Goal: Check status: Check status

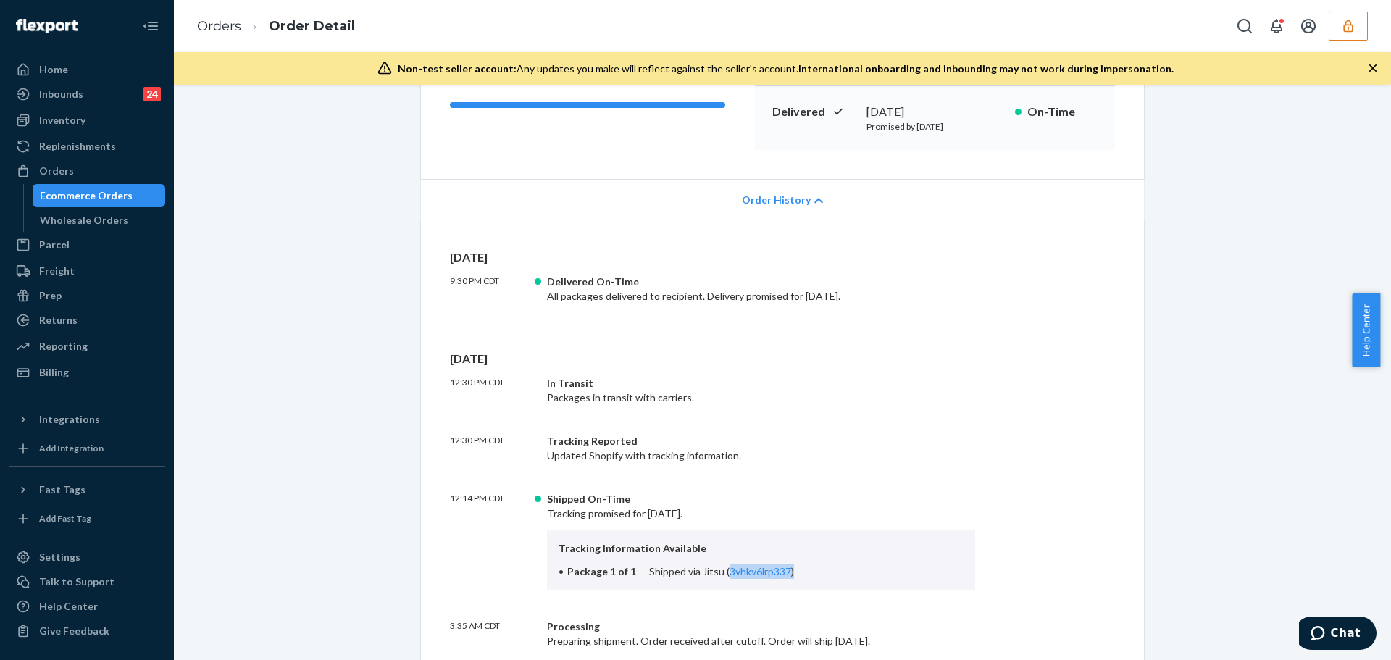
click at [1346, 21] on icon "button" at bounding box center [1347, 26] width 9 height 12
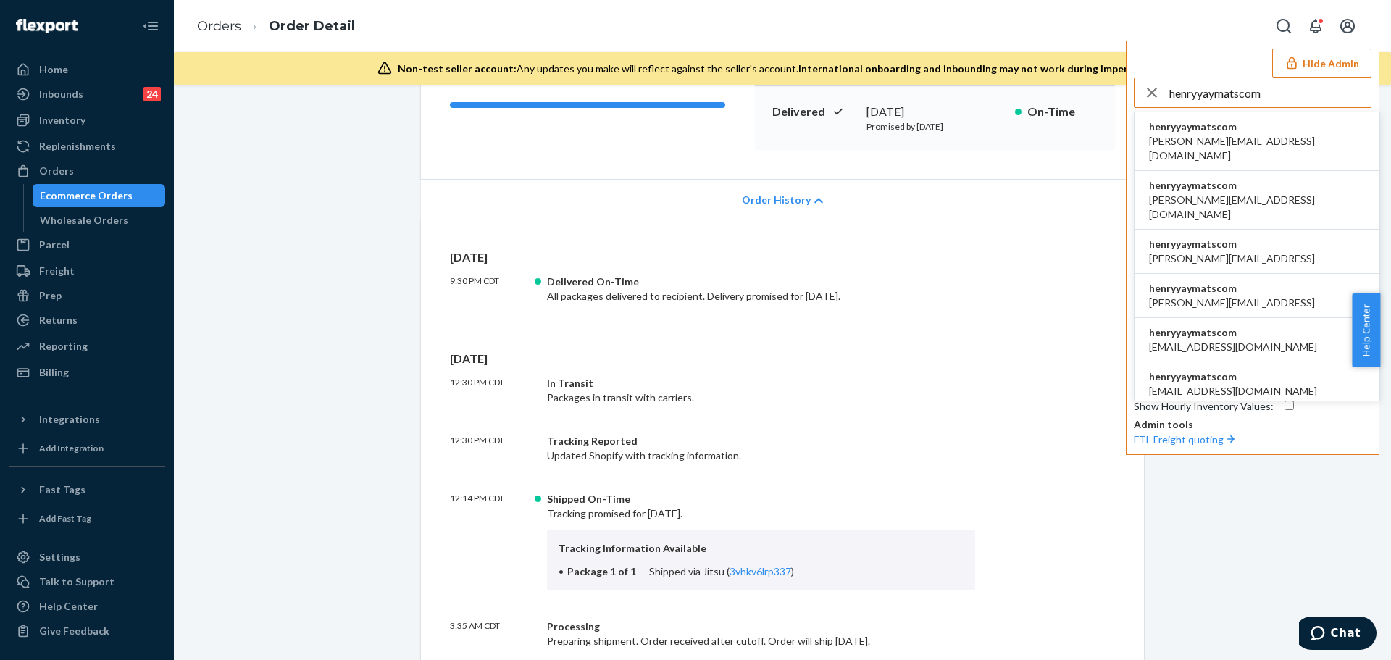
type input "henryyaymatscom"
click at [1287, 140] on li "henryyaymatscom alice@yaymats.com" at bounding box center [1256, 141] width 245 height 59
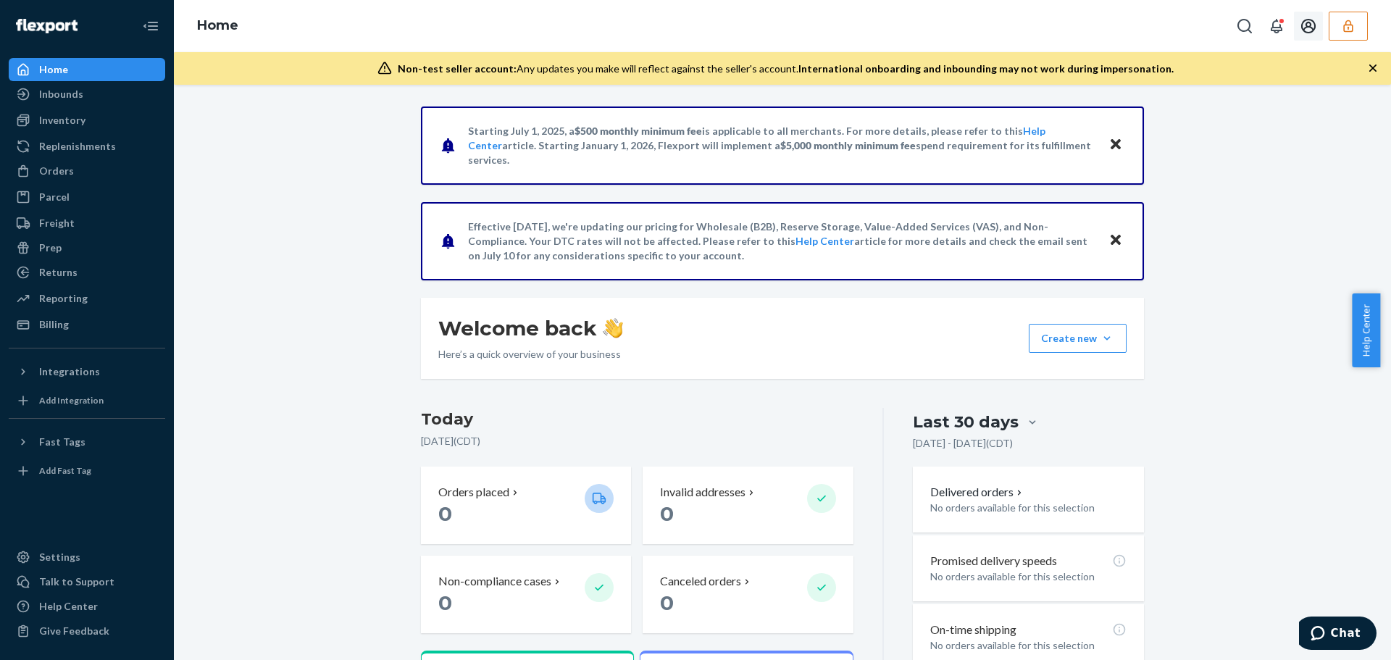
click at [1348, 26] on icon "button" at bounding box center [1348, 26] width 14 height 14
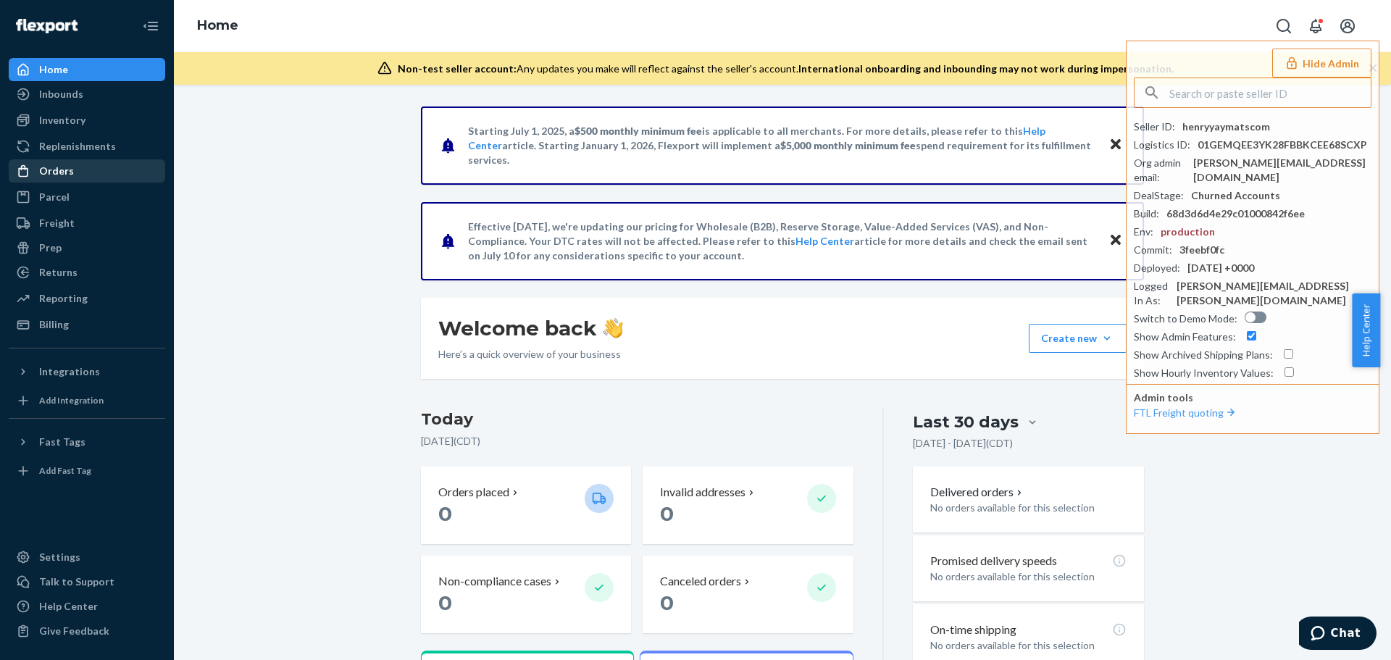
click at [75, 159] on link "Orders" at bounding box center [87, 170] width 156 height 23
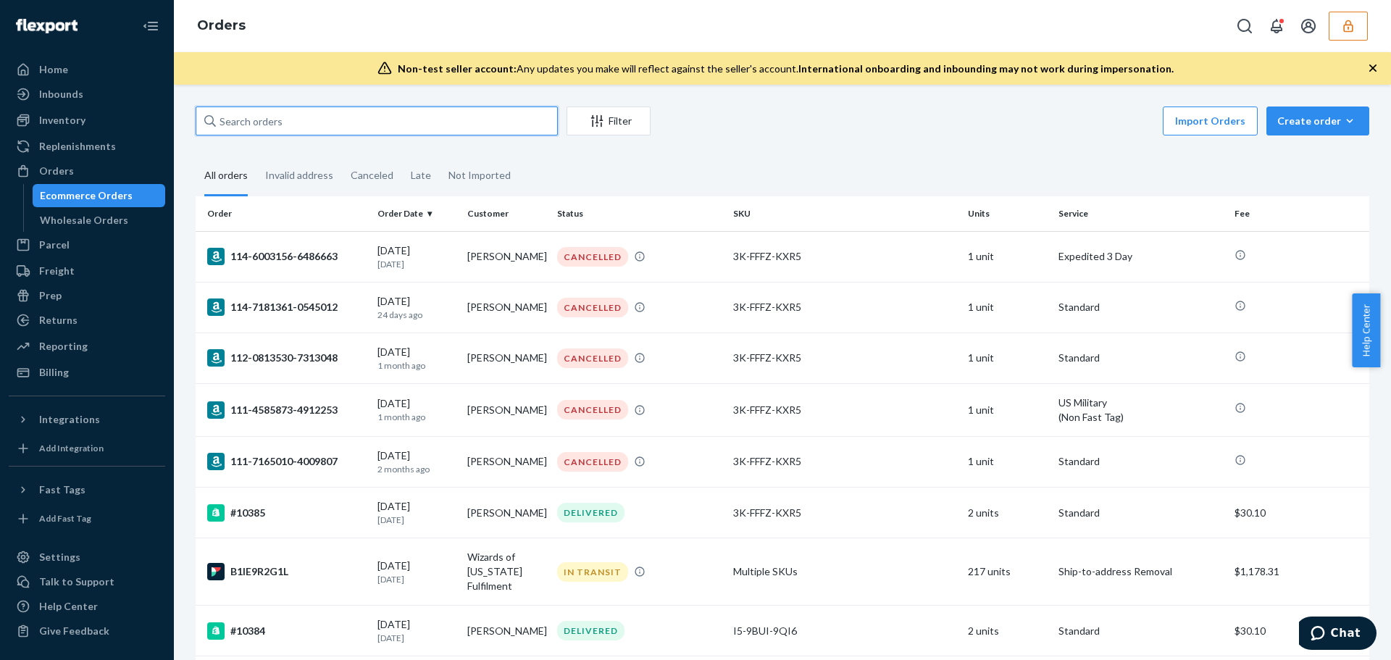
click at [295, 116] on input "text" at bounding box center [377, 120] width 362 height 29
paste input "RPJ3Q0EZAY424"
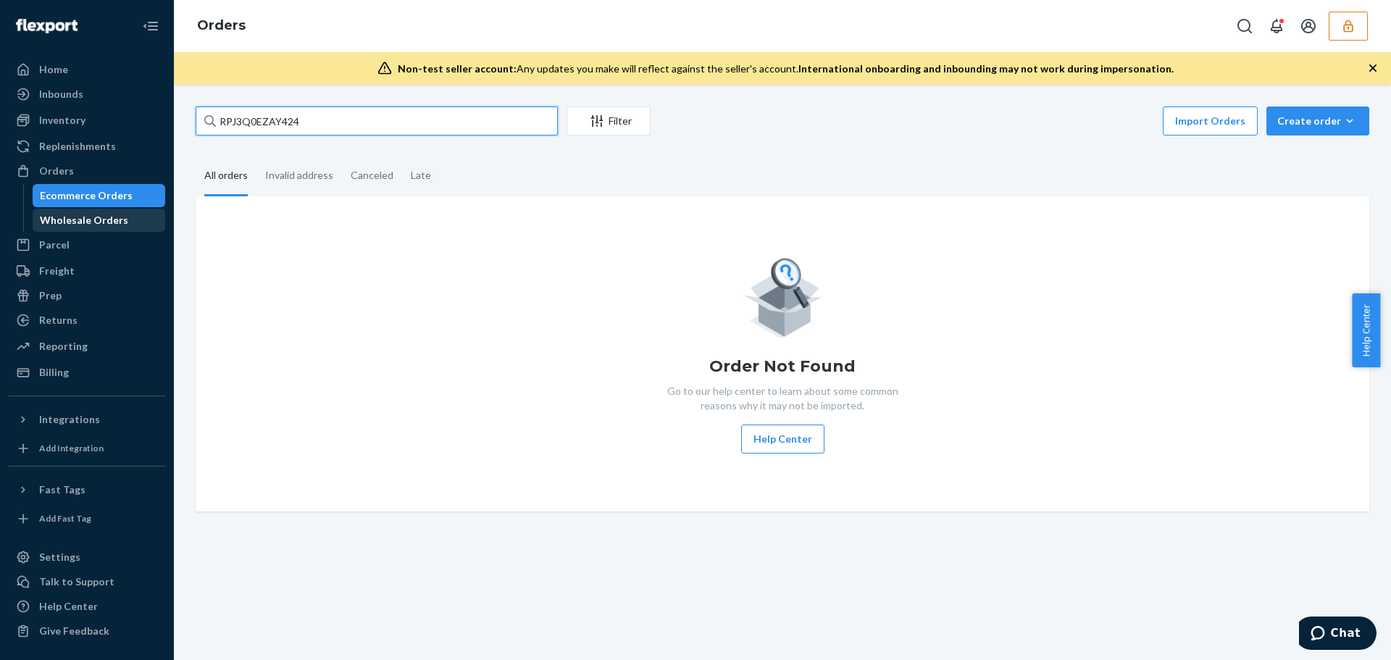
type input "RPJ3Q0EZAY424"
click at [62, 225] on div "Wholesale Orders" at bounding box center [84, 220] width 88 height 14
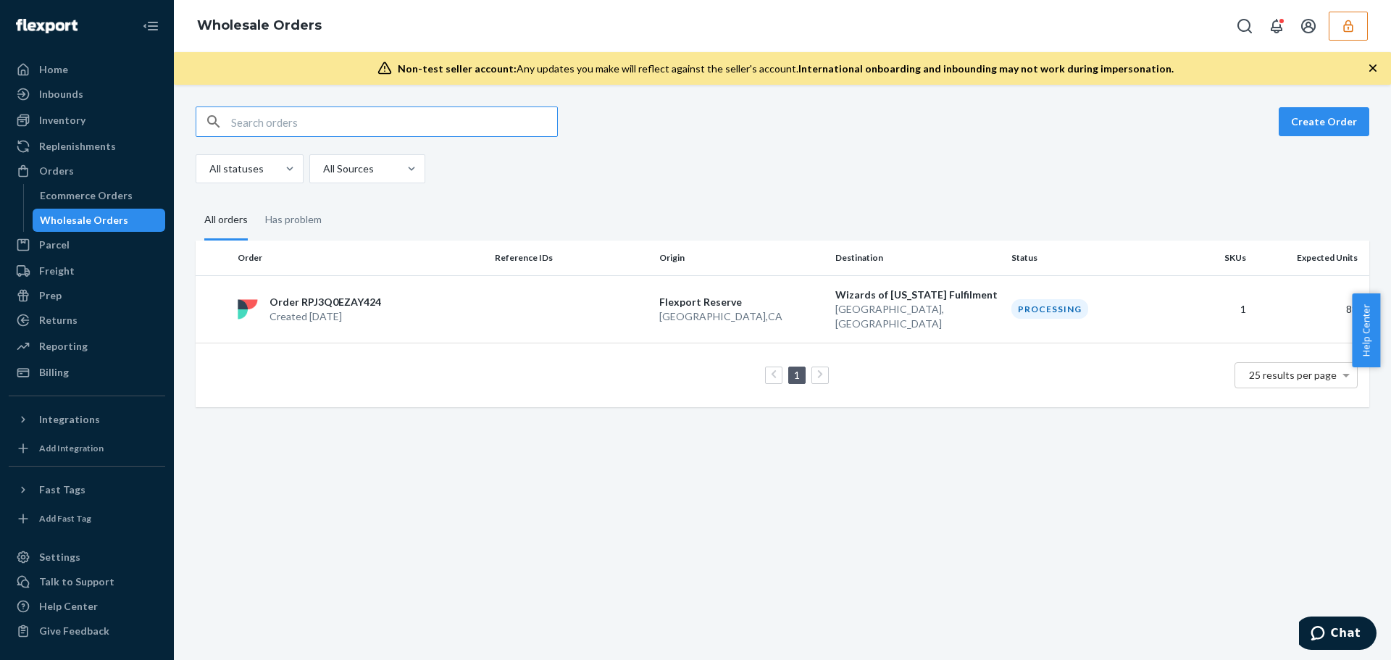
click at [246, 130] on input "text" at bounding box center [394, 121] width 326 height 29
type input "RPJ3Q0EZAY424"
click at [366, 295] on p "Order RPJ3Q0EZAY424" at bounding box center [325, 302] width 112 height 14
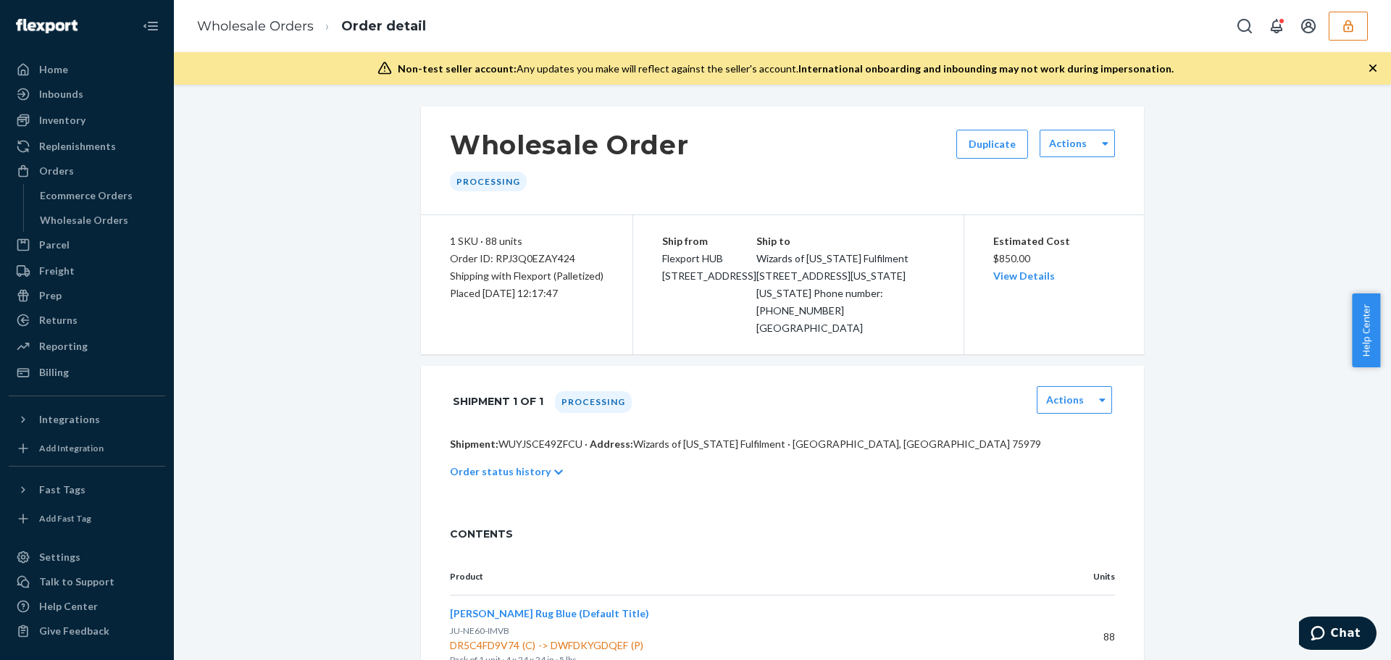
click at [1349, 29] on icon "button" at bounding box center [1348, 26] width 14 height 14
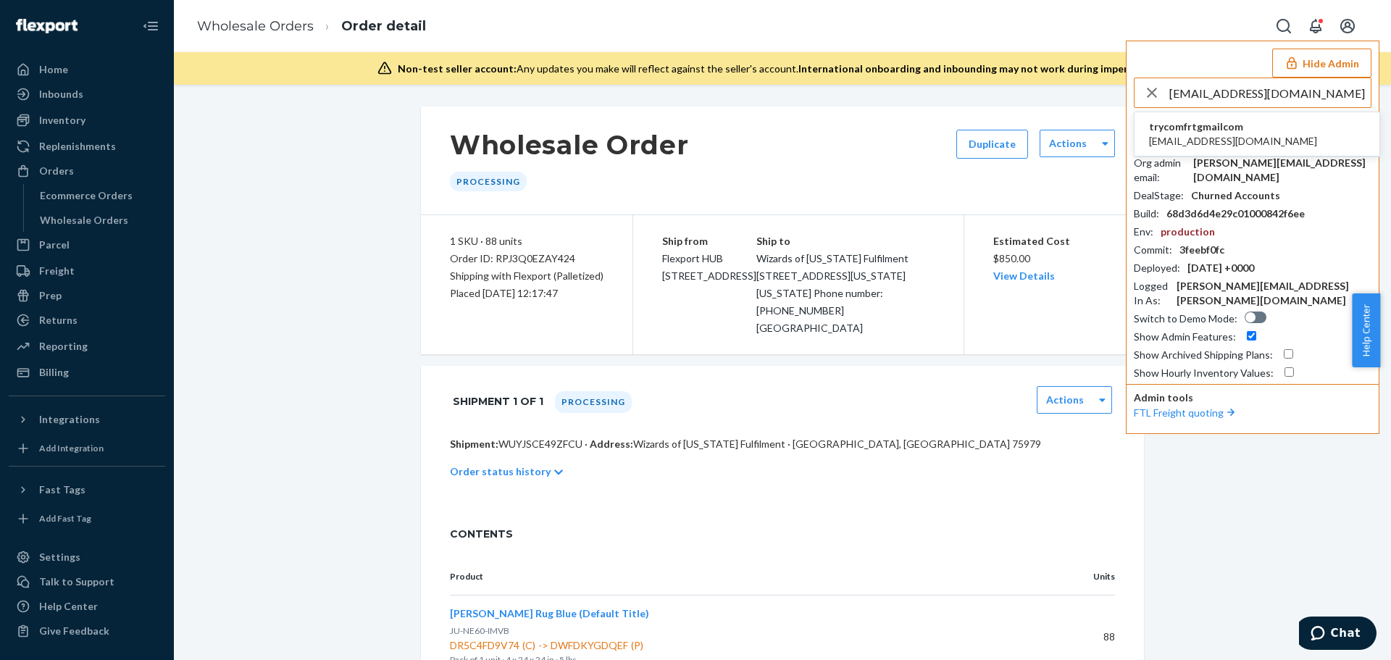
type input "navasheena17@gmail.com"
click at [1215, 135] on span "navasheena17@gmail.com" at bounding box center [1233, 141] width 168 height 14
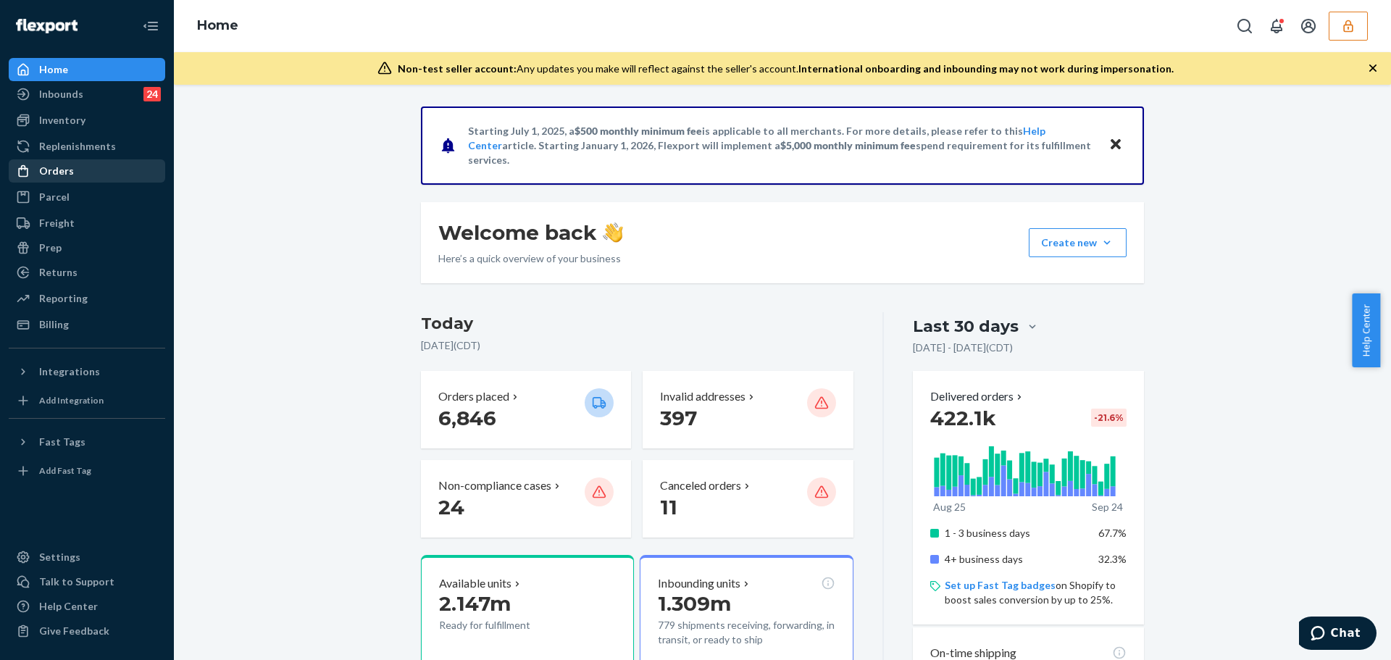
click at [94, 165] on div "Orders" at bounding box center [87, 171] width 154 height 20
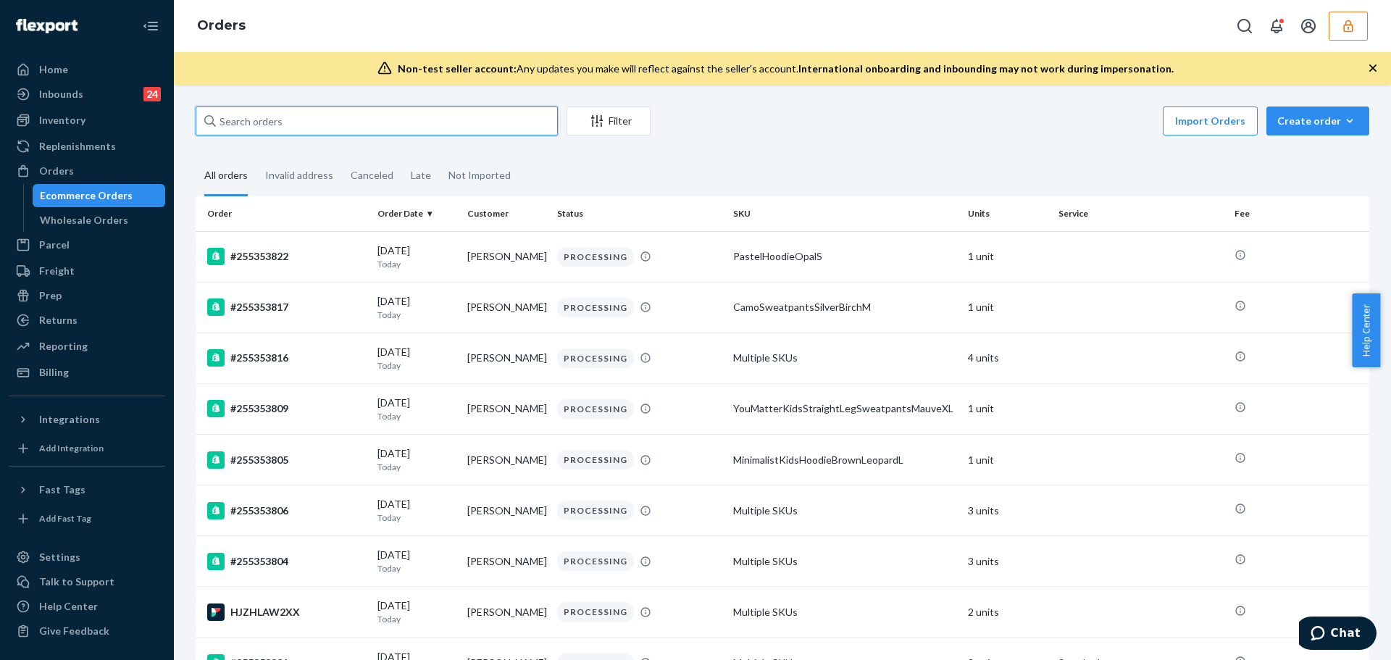
click at [272, 127] on input "text" at bounding box center [377, 120] width 362 height 29
paste input "255353210"
type input "255353210"
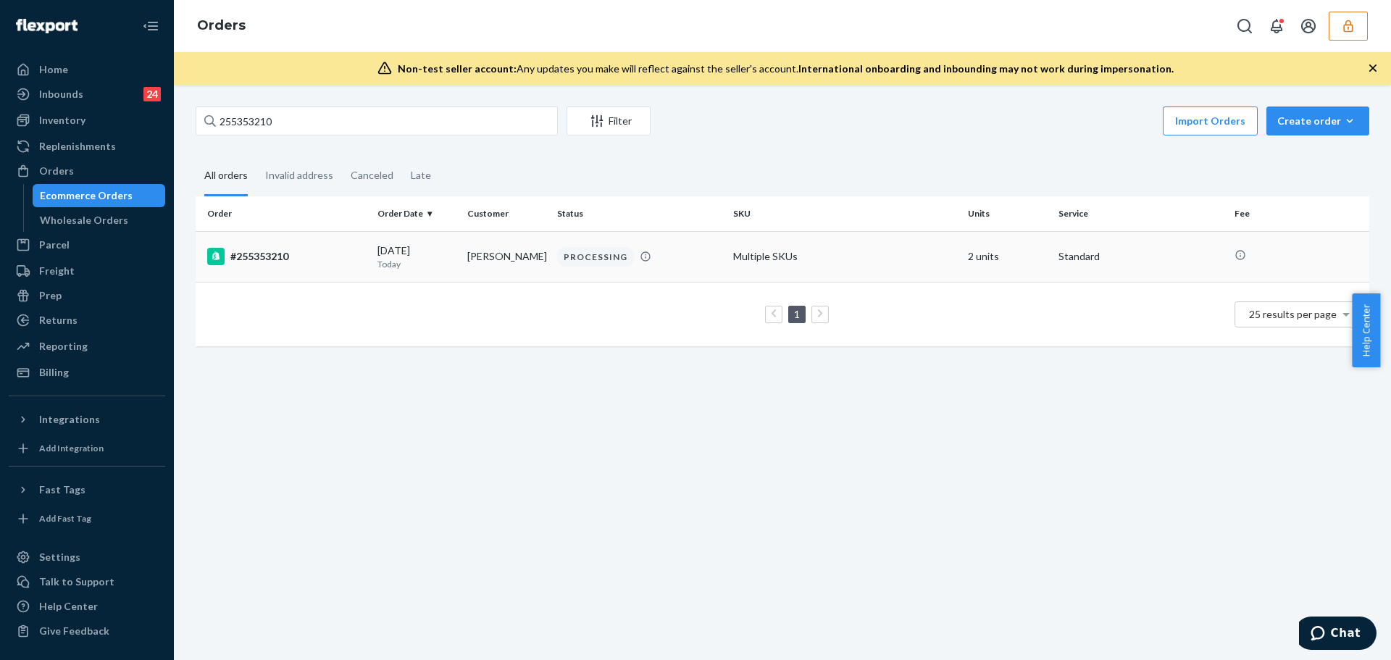
click at [347, 251] on div "#255353210" at bounding box center [286, 256] width 159 height 17
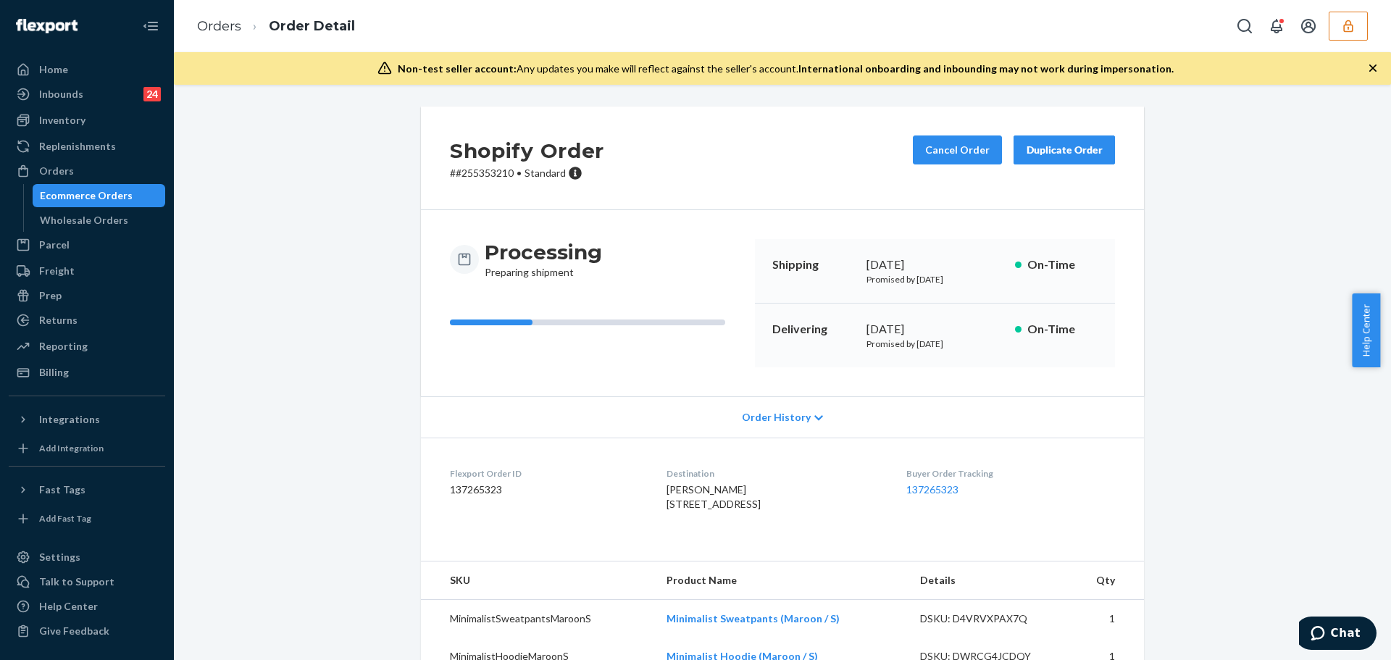
click at [745, 400] on div "Order History" at bounding box center [782, 416] width 723 height 41
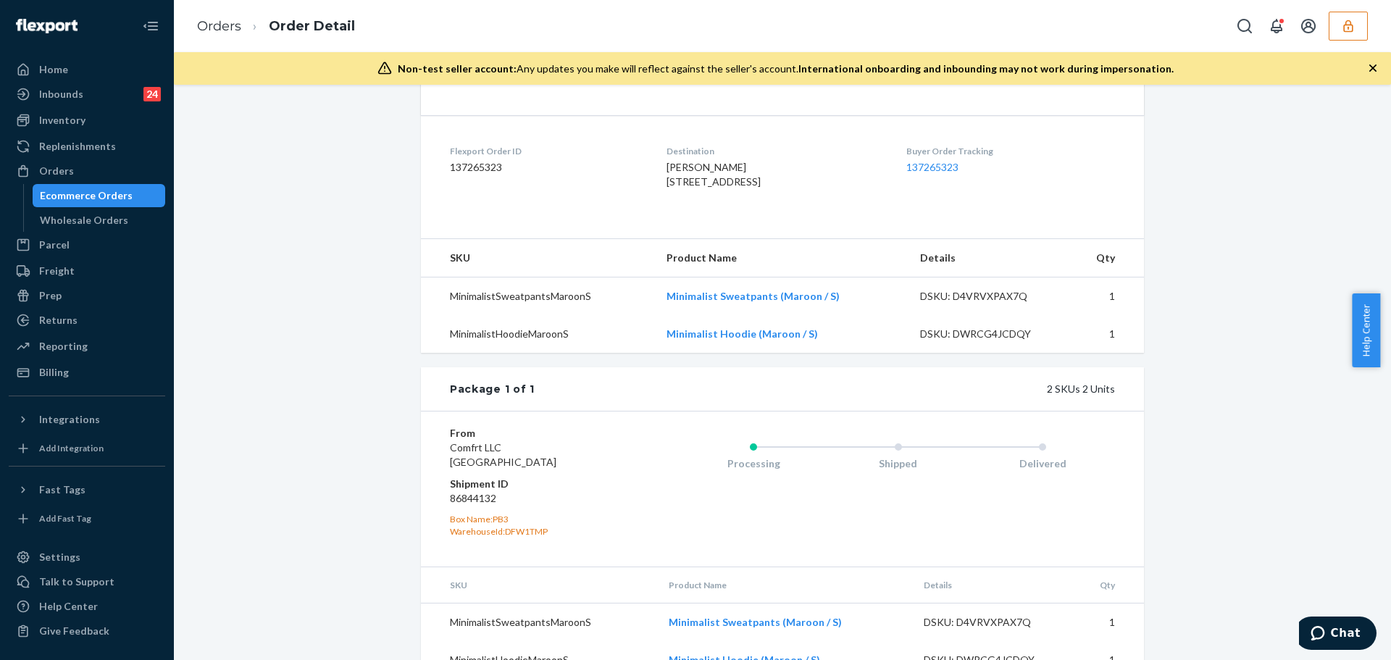
scroll to position [435, 0]
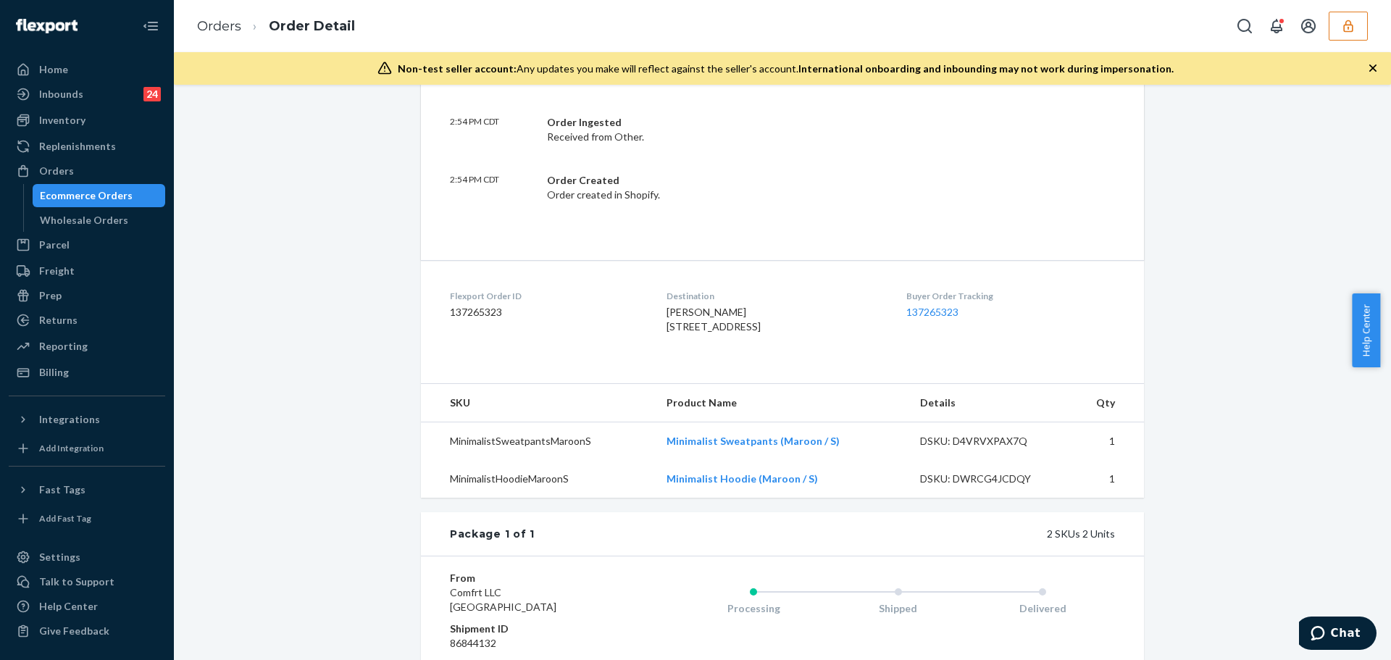
click at [467, 310] on dd "137265323" at bounding box center [546, 312] width 193 height 14
copy dd "137265323"
click at [726, 332] on span "Rachael Schultz 8485 W Hampden Ave Apt 202 1-202 Lakewood, CO 80227-4794 US" at bounding box center [713, 319] width 94 height 27
drag, startPoint x: 642, startPoint y: 314, endPoint x: 718, endPoint y: 312, distance: 75.4
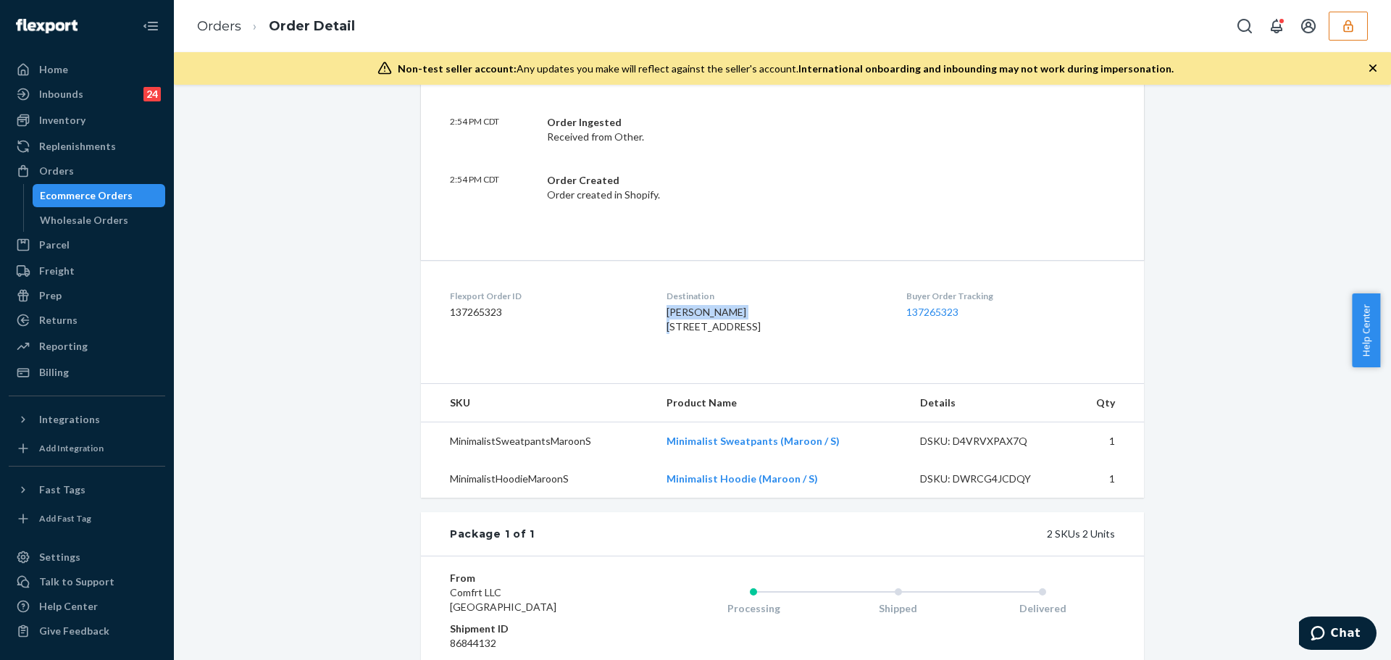
click at [718, 312] on dl "Flexport Order ID 137265323 Destination Rachael Schultz 8485 W Hampden Ave Apt …" at bounding box center [782, 314] width 723 height 109
copy span "Rachael Schultz"
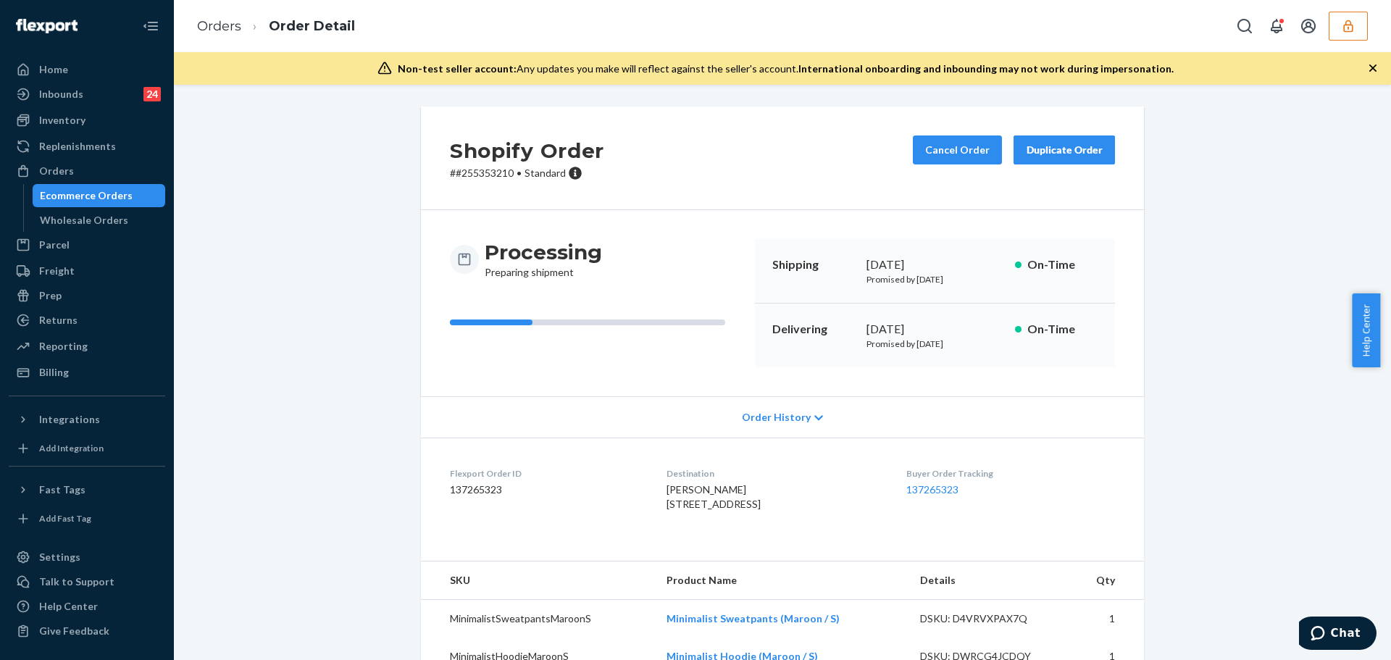
click at [1354, 24] on icon "button" at bounding box center [1348, 26] width 14 height 14
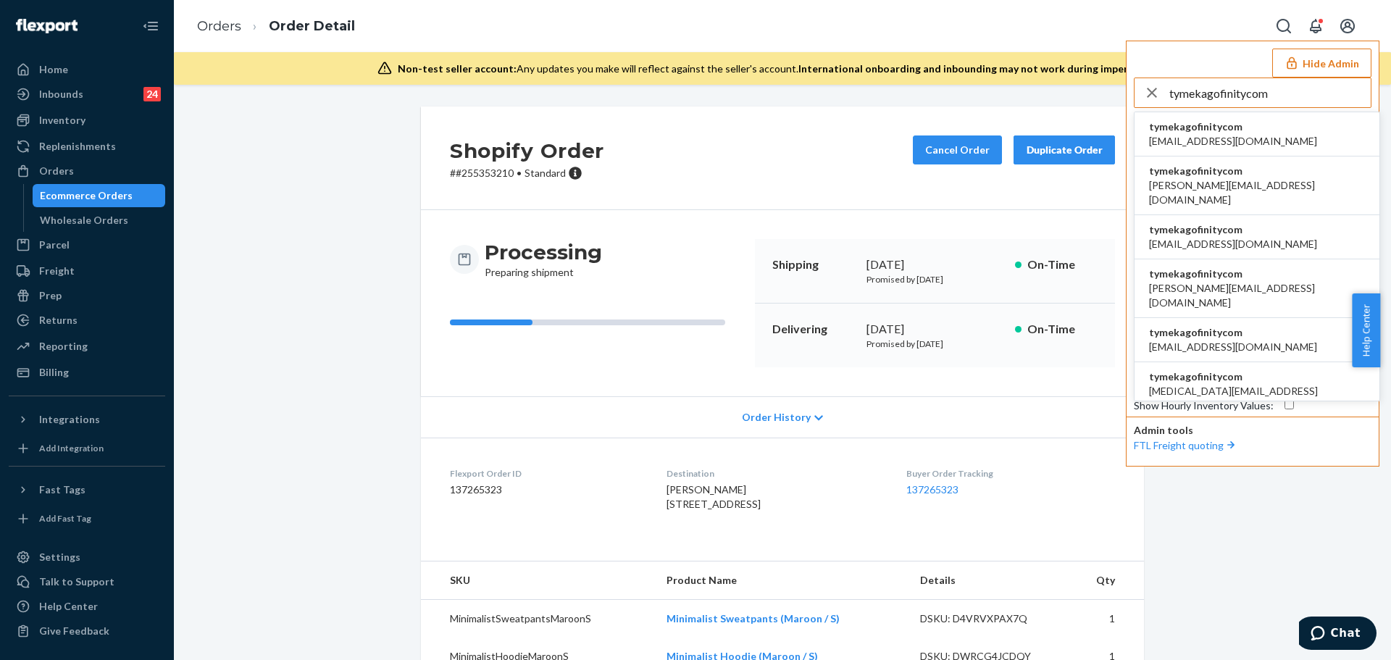
type input "tymekagofinitycom"
click at [1208, 132] on span "tymekagofinitycom" at bounding box center [1233, 127] width 168 height 14
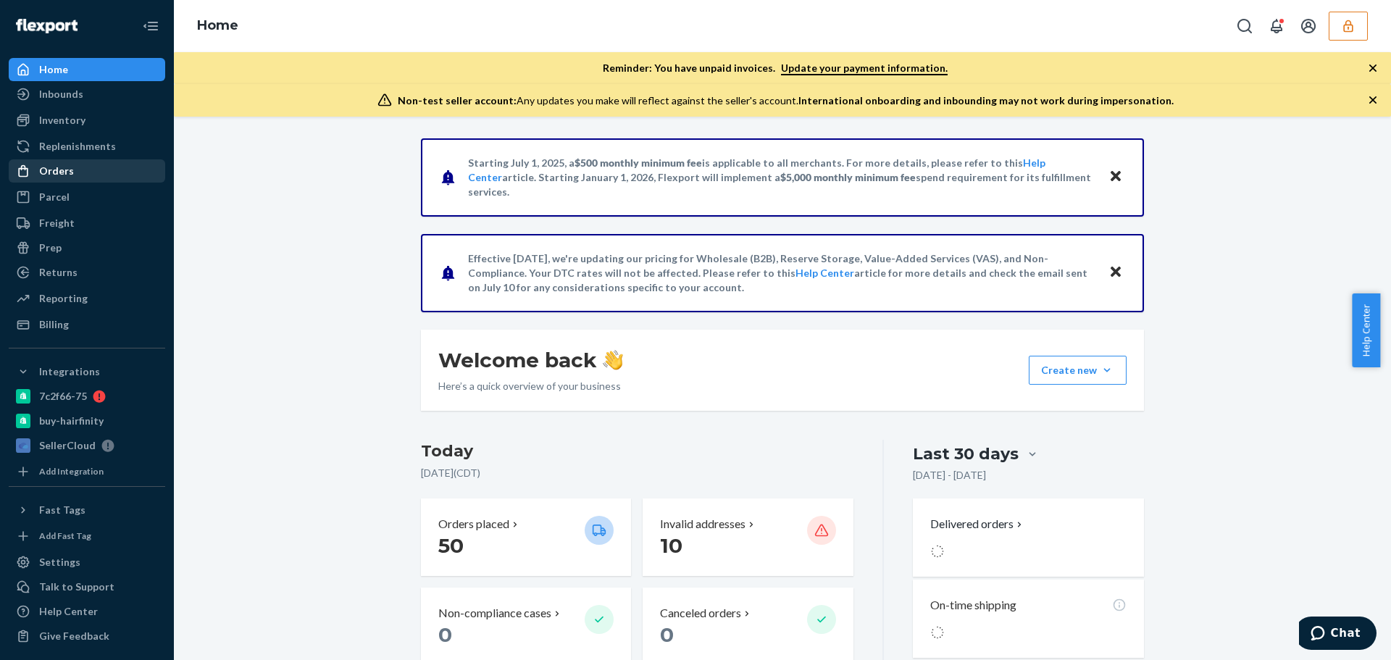
click at [63, 171] on div "Orders" at bounding box center [56, 171] width 35 height 14
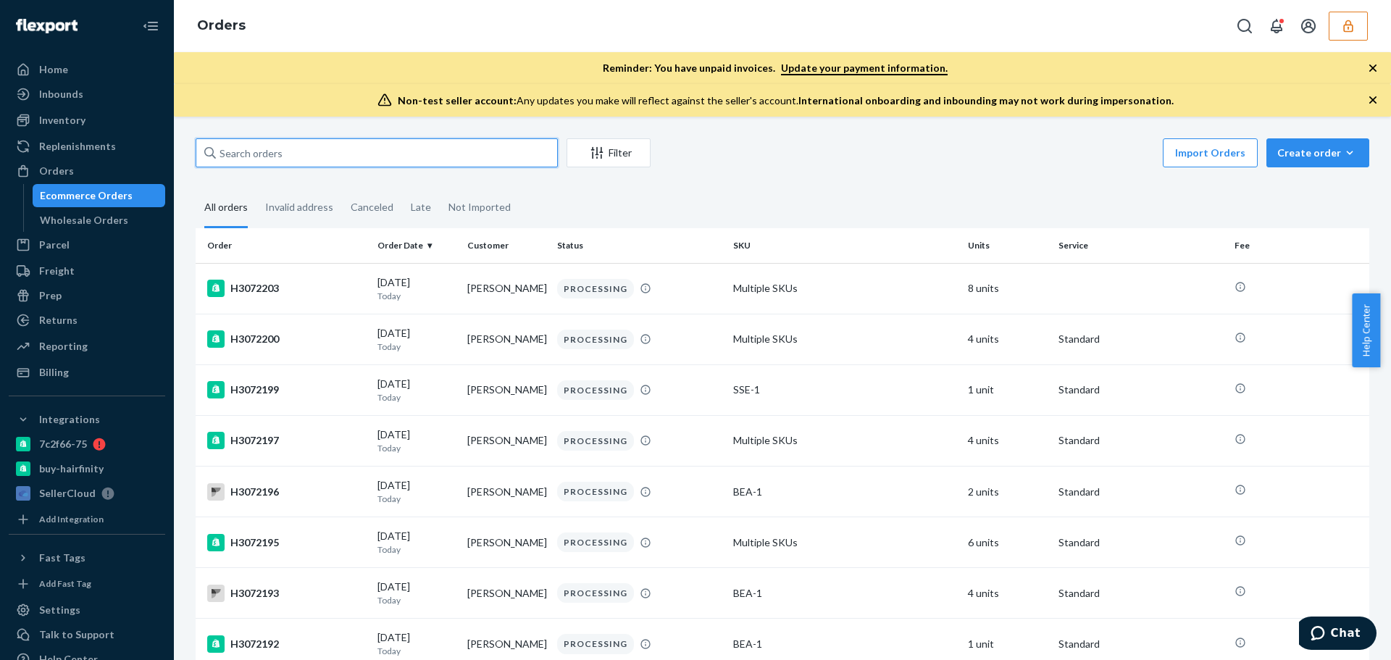
click at [327, 148] on input "text" at bounding box center [377, 152] width 362 height 29
paste input "H3069901"
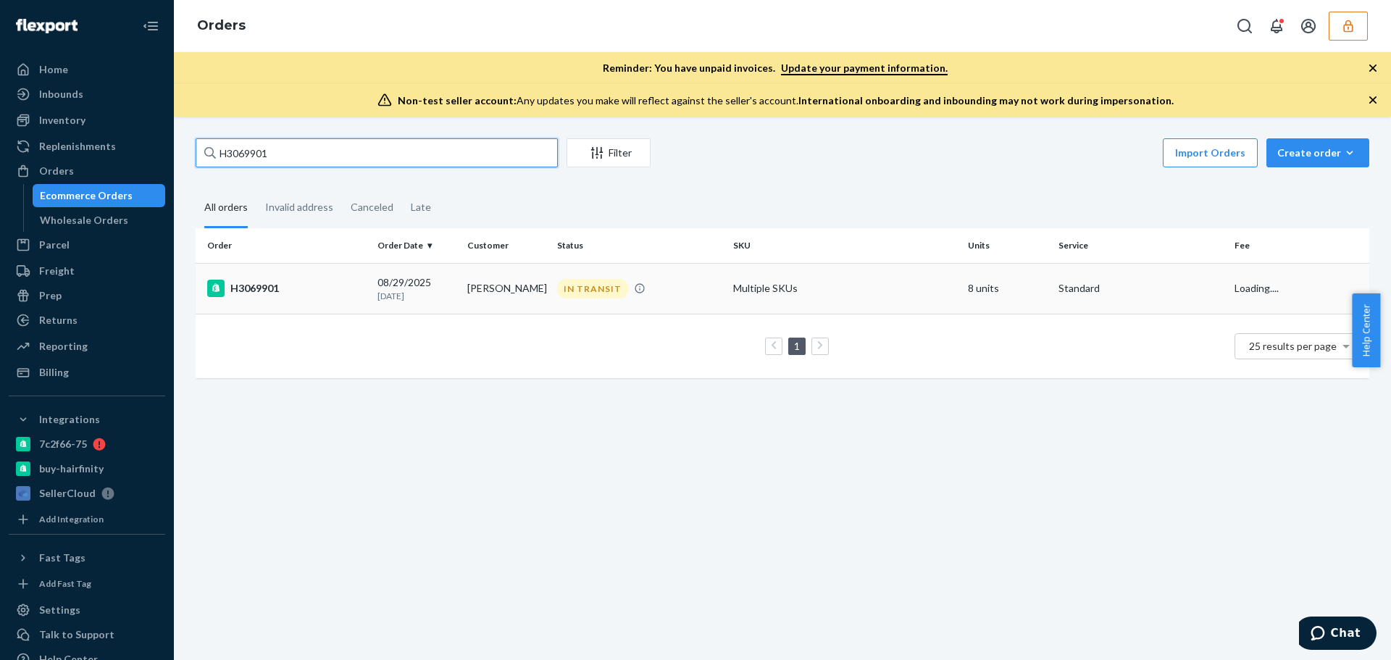
type input "H3069901"
click at [301, 280] on div "H3069901" at bounding box center [286, 288] width 159 height 17
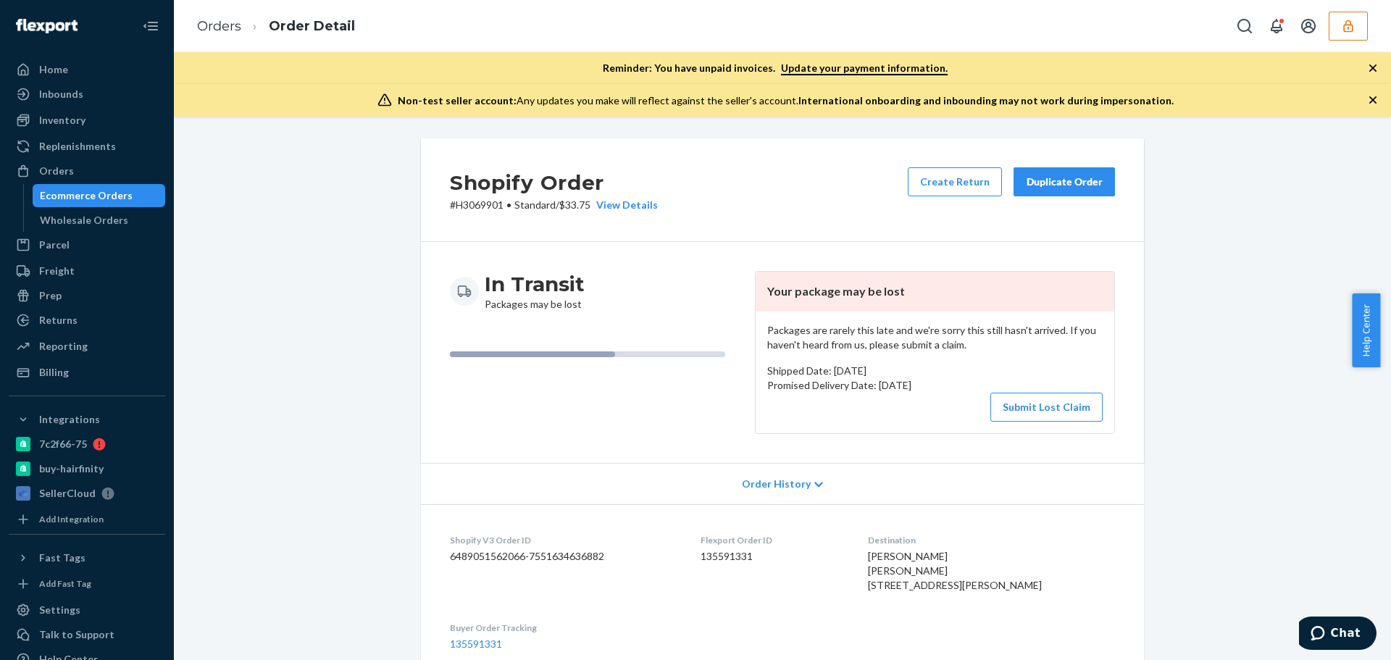
click at [810, 491] on div "Order History" at bounding box center [782, 483] width 723 height 41
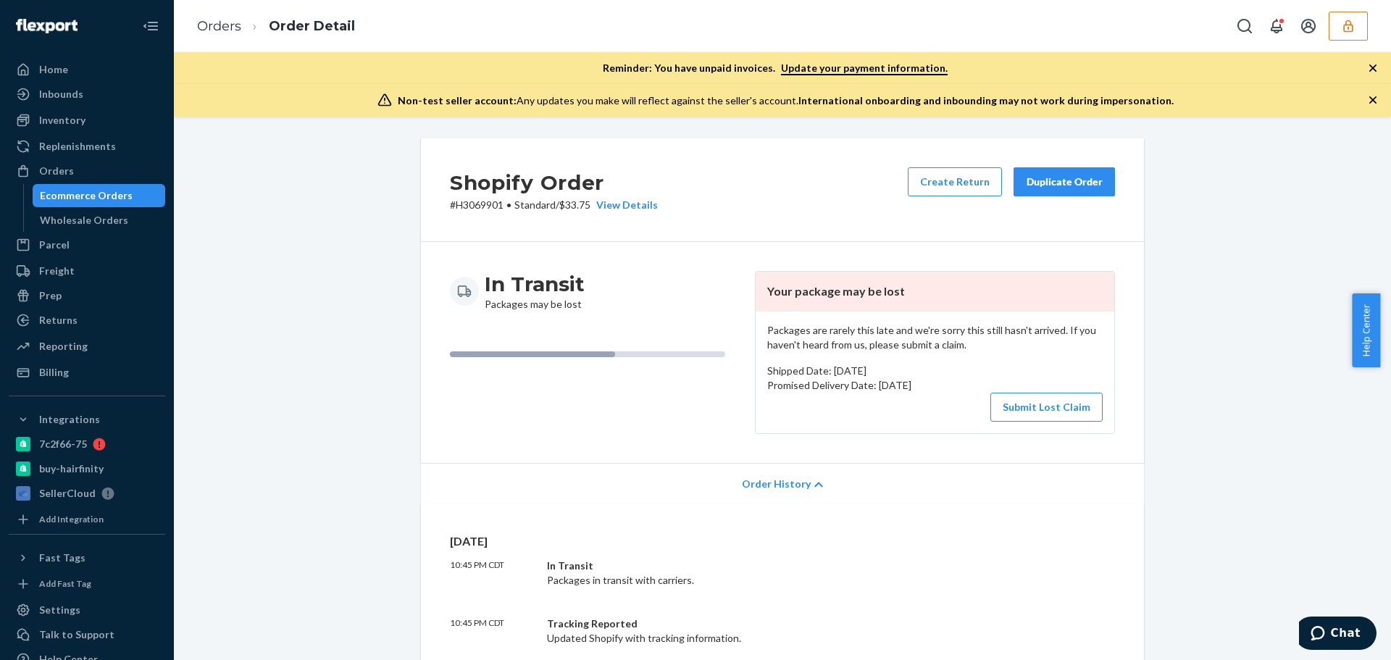
scroll to position [290, 0]
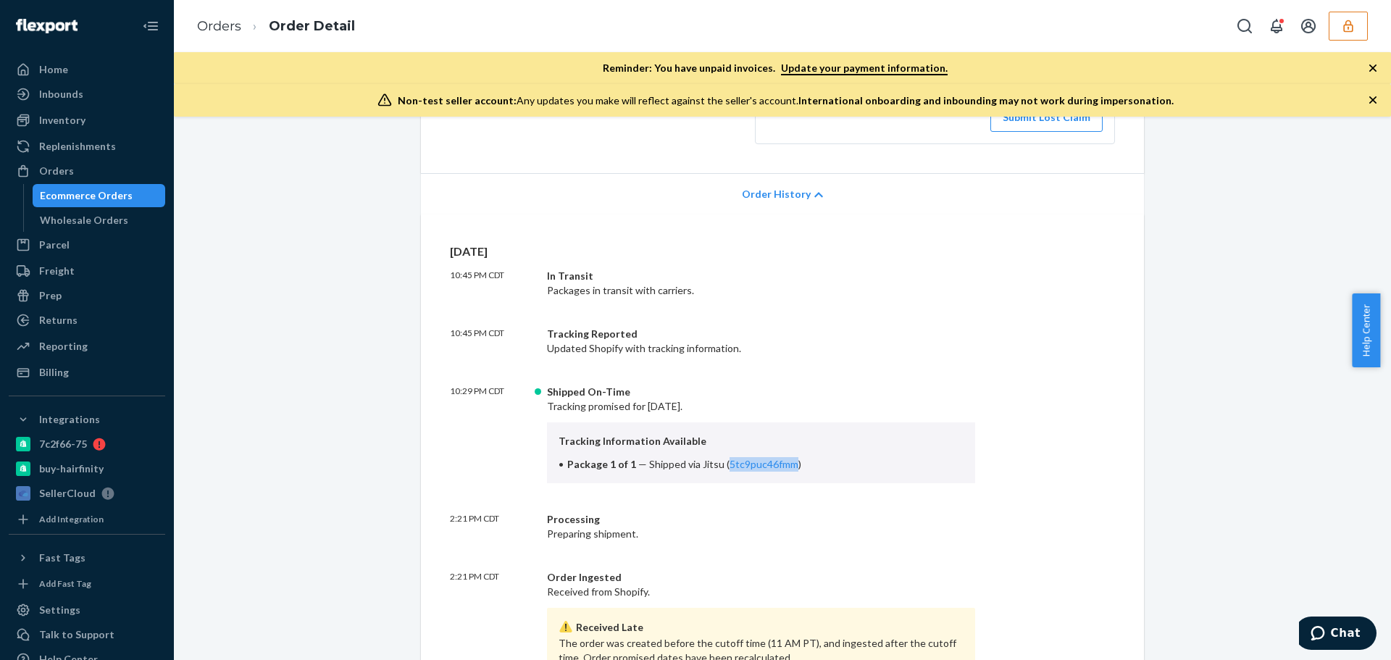
drag, startPoint x: 787, startPoint y: 473, endPoint x: 719, endPoint y: 474, distance: 67.4
click at [719, 474] on div "Tracking Information Available Package 1 of 1 — Shipped via Jitsu ( 5tc9puc46fm…" at bounding box center [761, 452] width 428 height 61
copy link "5tc9puc46fmm"
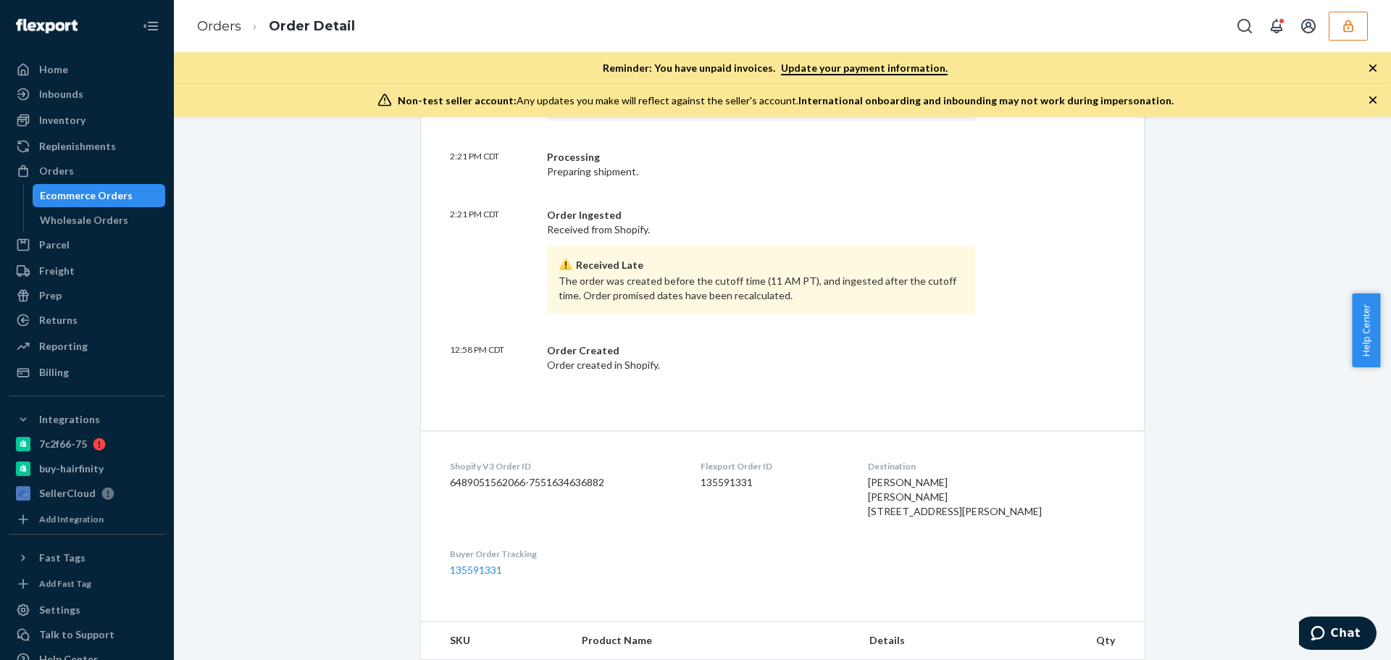
scroll to position [869, 0]
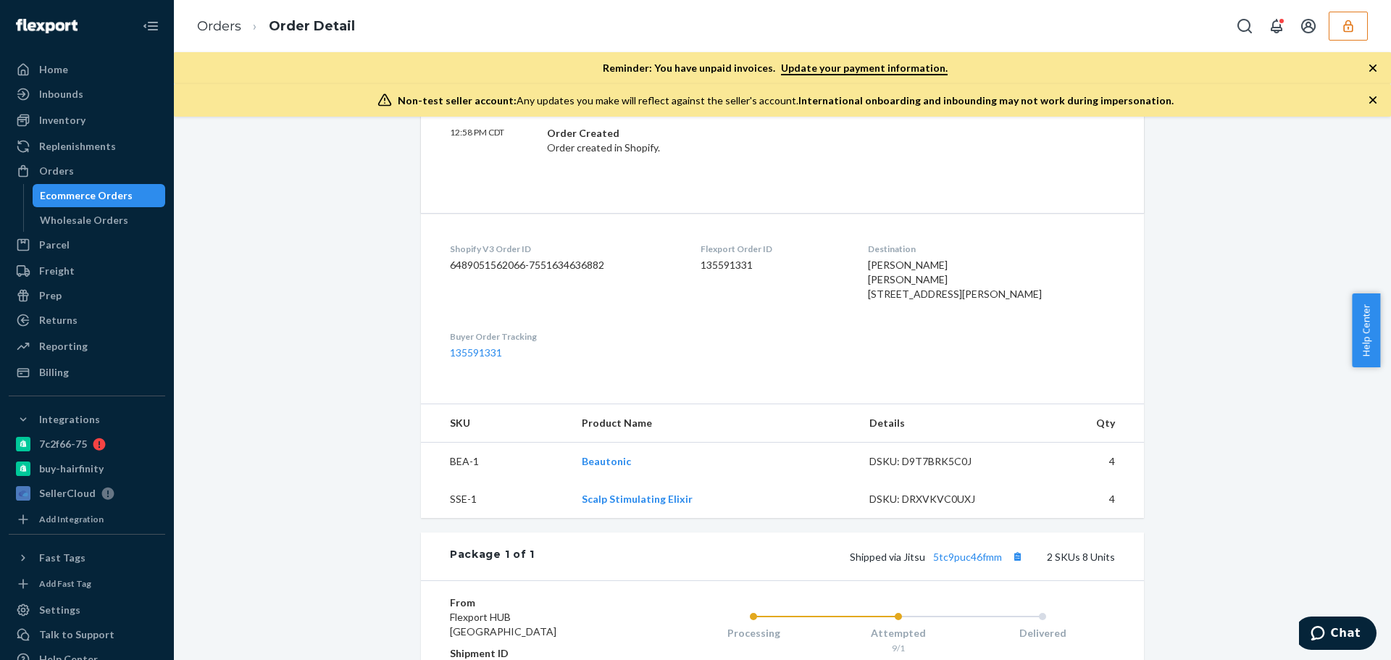
drag, startPoint x: 907, startPoint y: 293, endPoint x: 931, endPoint y: 309, distance: 29.3
click at [931, 301] on div "Christal Stanley Christal Stanley 9450 Gilman Dr # 88003 La Jolla, CA 92092-010…" at bounding box center [991, 279] width 247 height 43
click at [987, 300] on span "Christal Stanley Christal Stanley 9450 Gilman Dr # 88003 La Jolla, CA 92092-010…" at bounding box center [955, 279] width 174 height 41
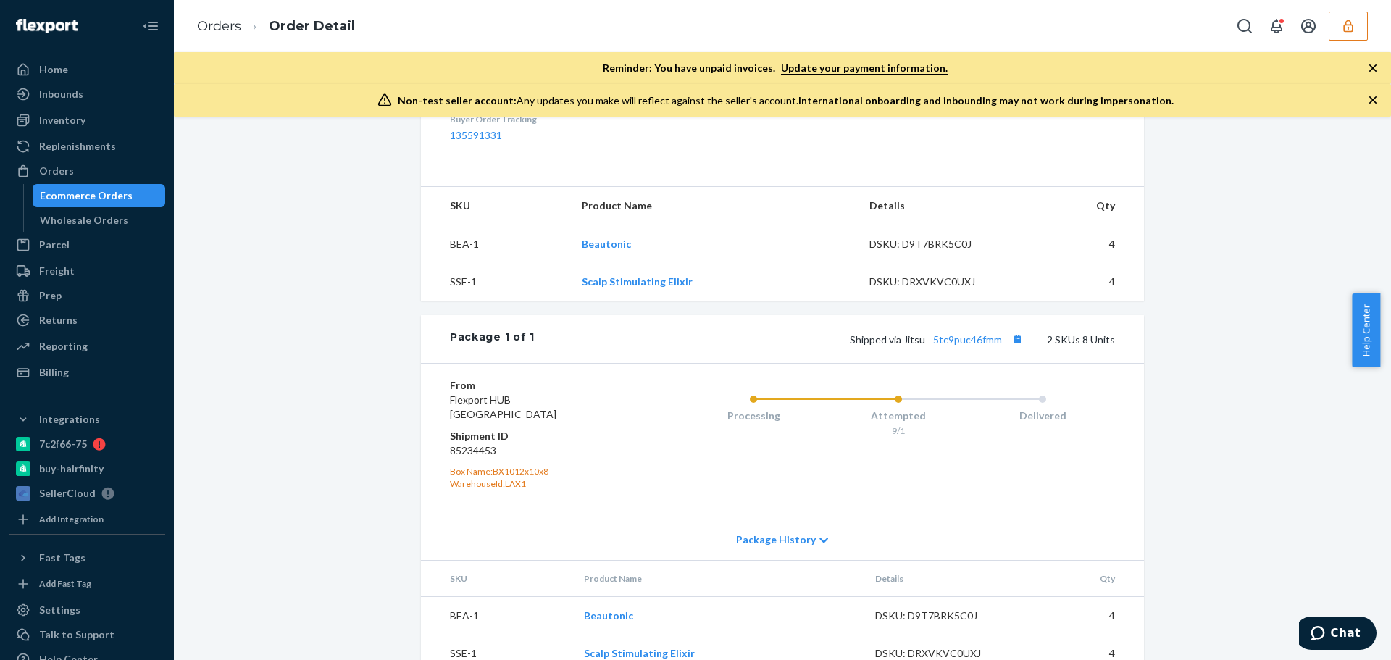
click at [1341, 25] on icon "button" at bounding box center [1348, 26] width 14 height 14
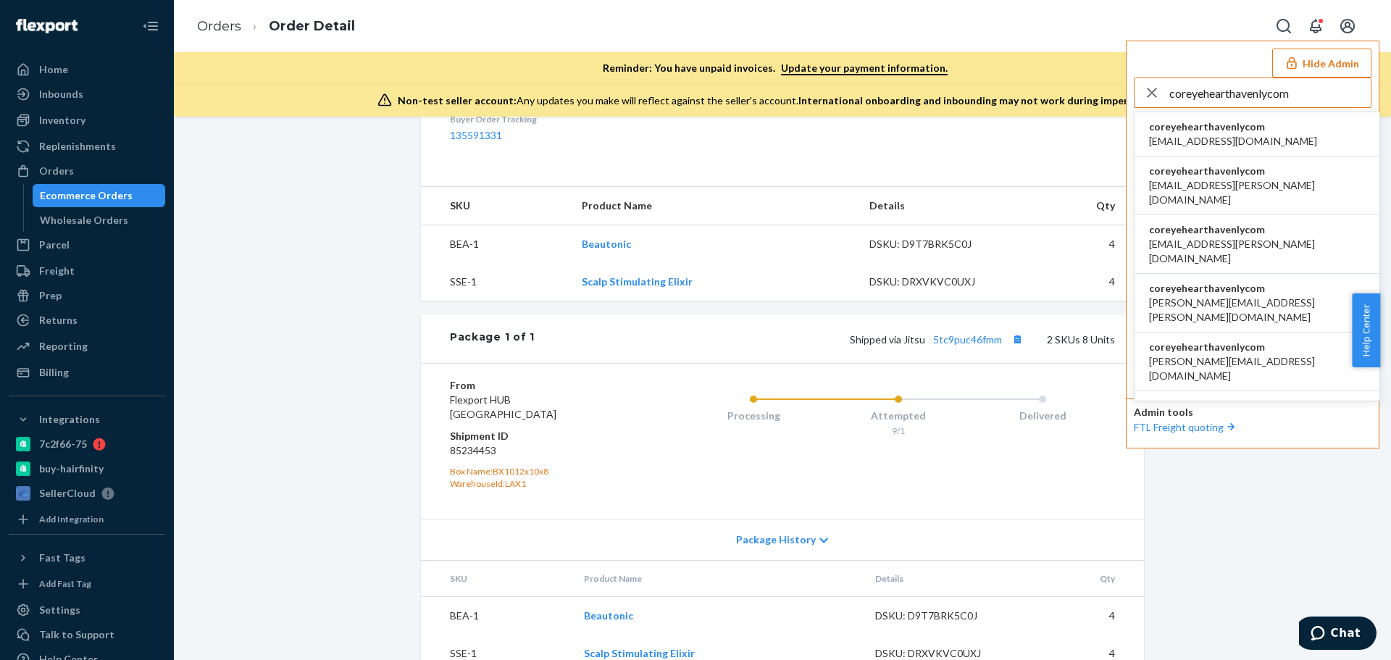
type input "coreyehearthavenlycom"
click at [1204, 135] on span "acummings+cz@havenly.com" at bounding box center [1233, 141] width 168 height 14
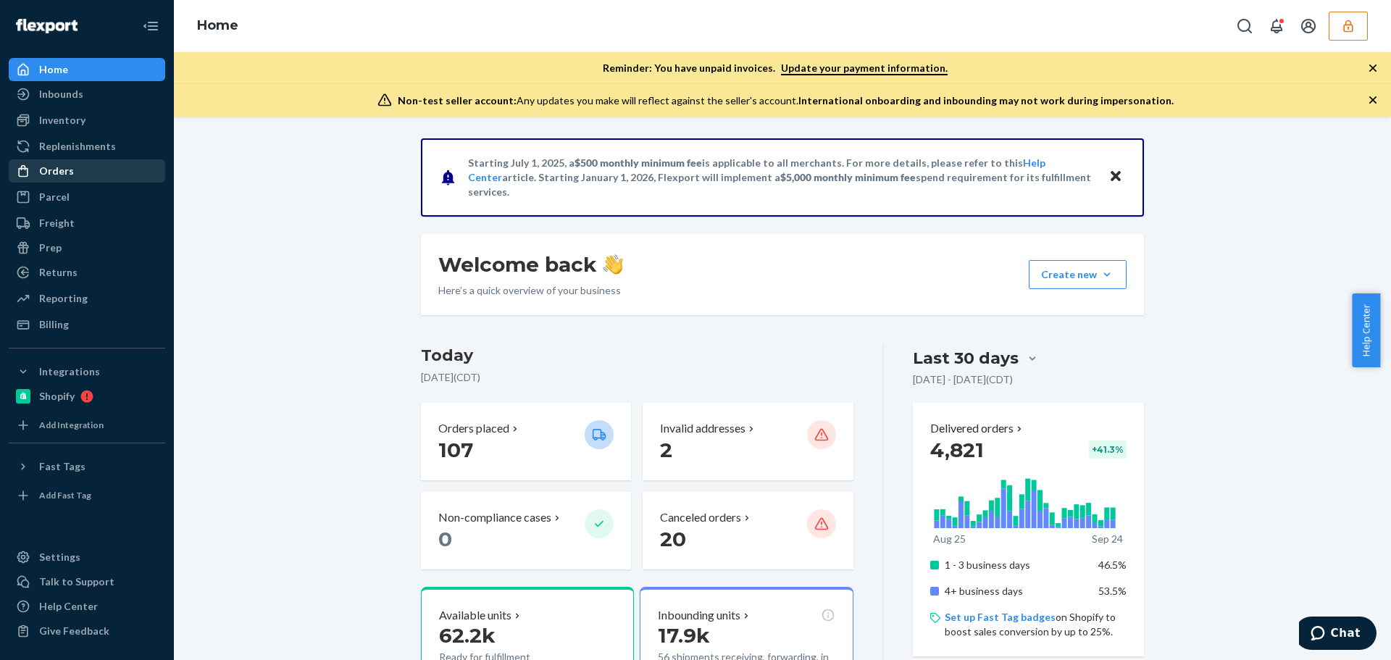
click at [78, 173] on div "Orders" at bounding box center [87, 171] width 154 height 20
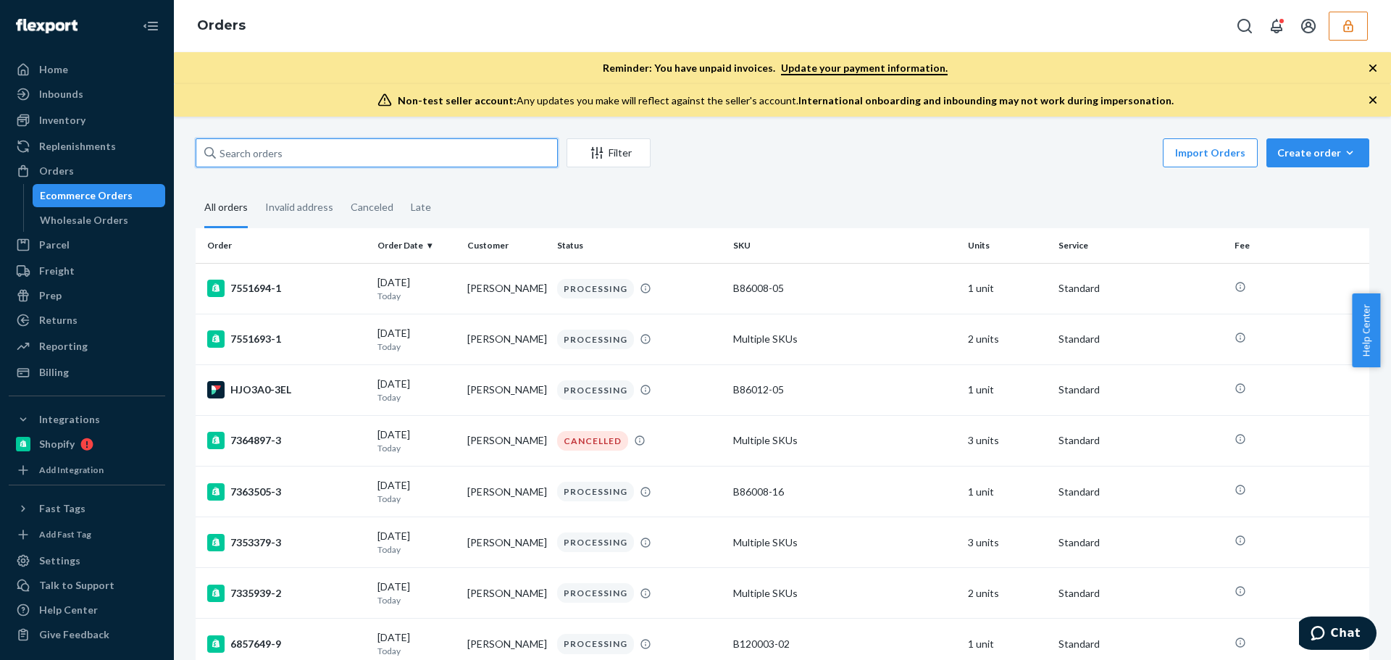
click at [292, 162] on input "text" at bounding box center [377, 152] width 362 height 29
paste input "136623077"
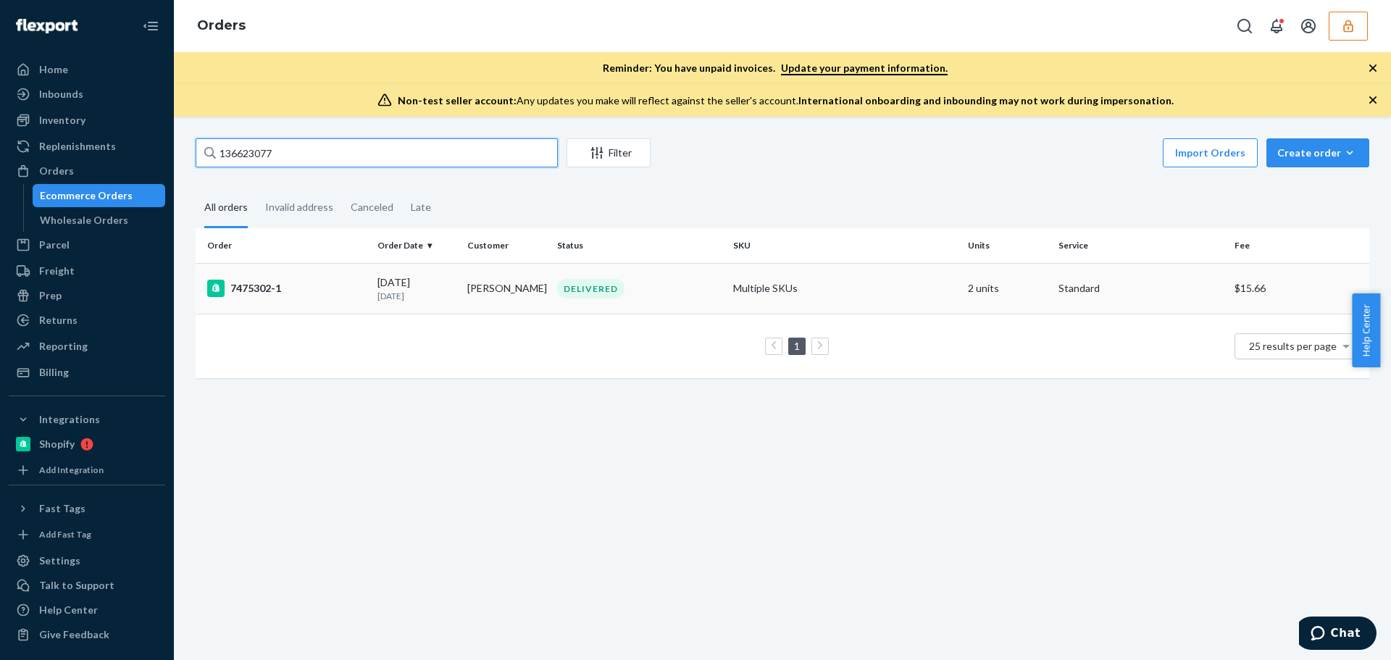
type input "136623077"
click at [386, 292] on div "[DATE] [DATE]" at bounding box center [416, 288] width 78 height 27
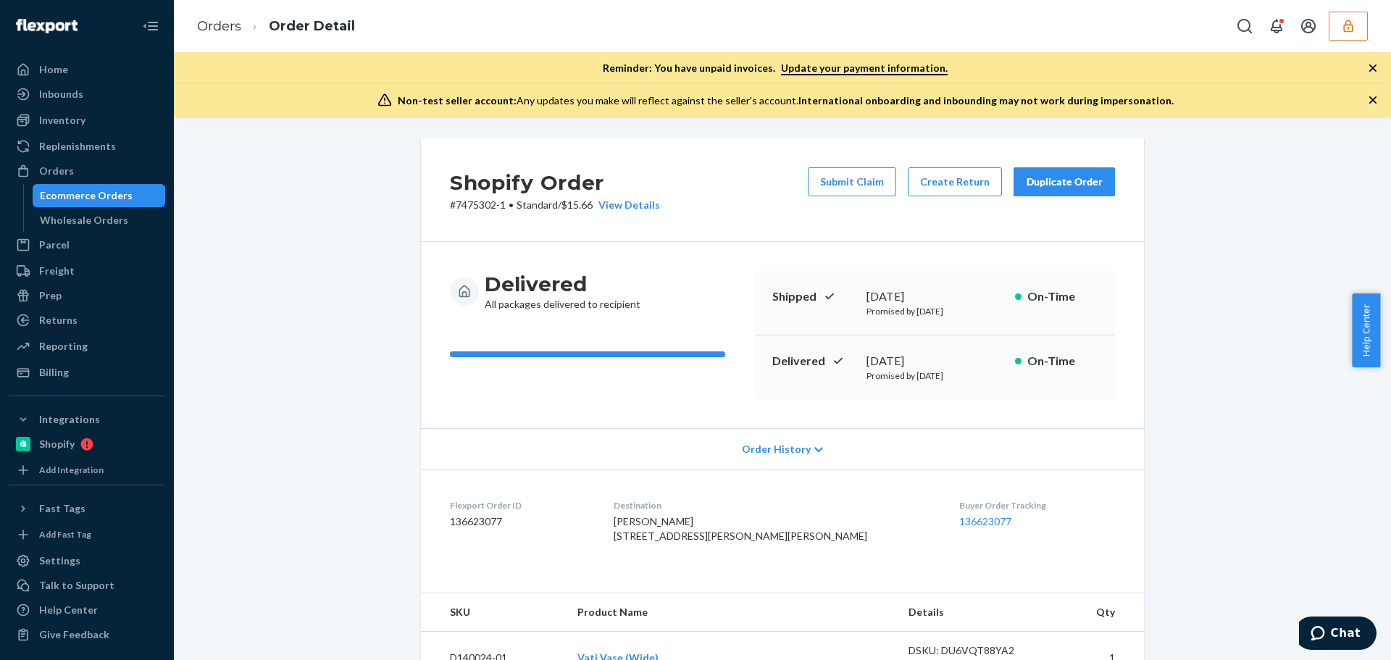
scroll to position [145, 0]
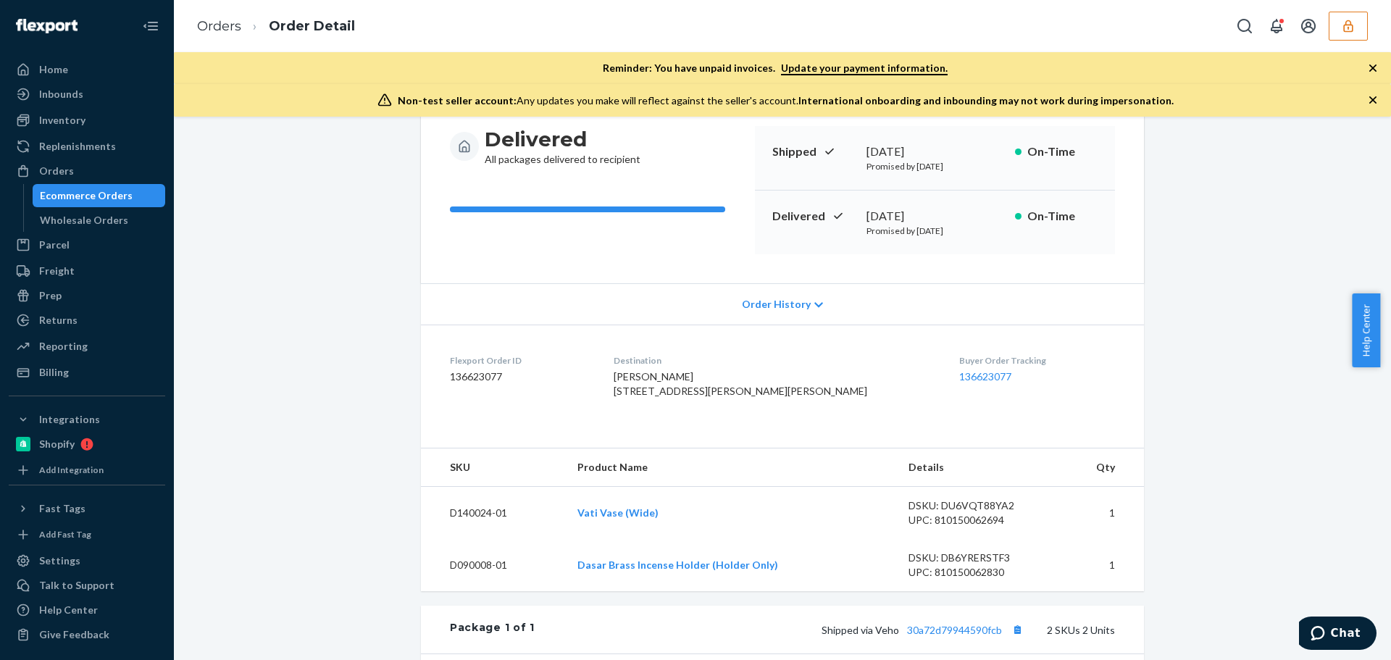
click at [712, 397] on span "[PERSON_NAME] [STREET_ADDRESS][PERSON_NAME][PERSON_NAME]" at bounding box center [740, 383] width 254 height 27
click at [712, 397] on span "Lance Willoughby-Hudson 4930 S Martin Luther King Dr Chicago, IL 60615 US" at bounding box center [740, 383] width 254 height 27
copy span "60615"
click at [662, 397] on span "Lance Willoughby-Hudson 4930 S Martin Luther King Dr Chicago, IL 60615 US" at bounding box center [740, 383] width 254 height 27
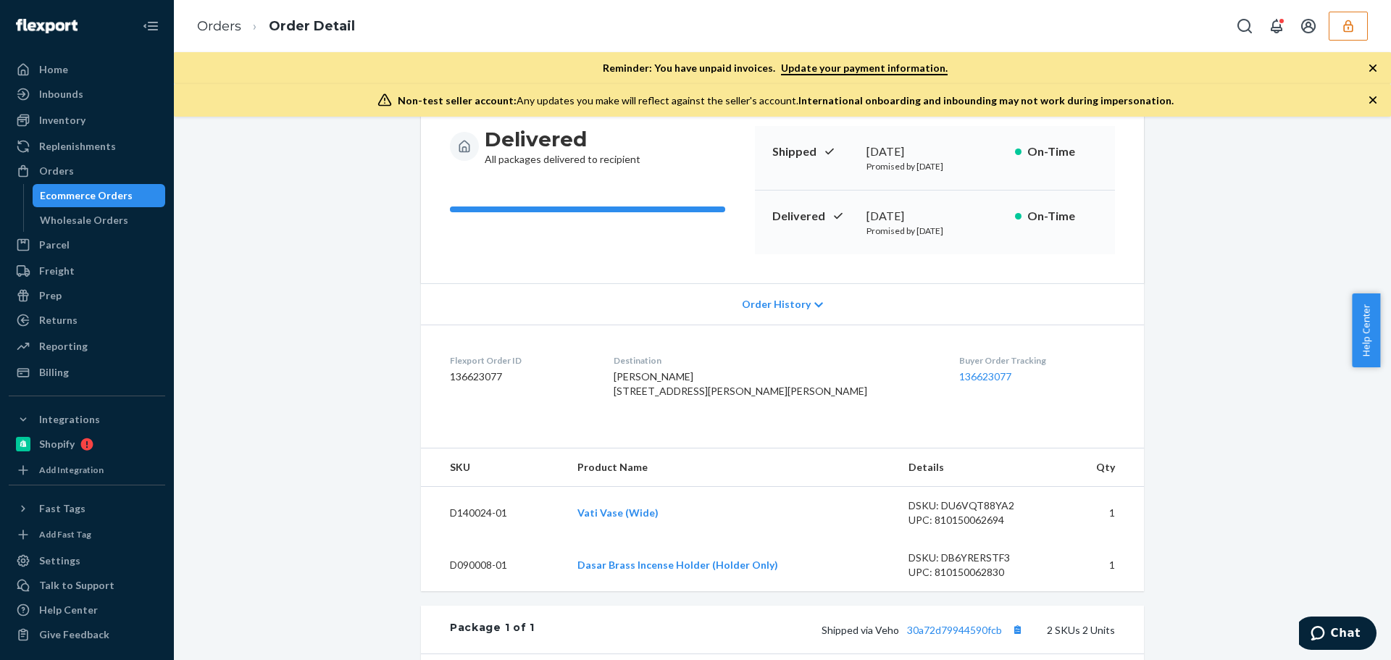
copy span "Chicago"
drag, startPoint x: 633, startPoint y: 376, endPoint x: 766, endPoint y: 377, distance: 132.5
click at [766, 377] on dl "Flexport Order ID 136623077 Destination Lance Willoughby-Hudson 4930 S Martin L…" at bounding box center [782, 378] width 723 height 109
click at [766, 377] on div "Lance Willoughby-Hudson 4930 S Martin Luther King Dr Chicago, IL 60615 US" at bounding box center [774, 383] width 322 height 29
drag, startPoint x: 768, startPoint y: 376, endPoint x: 648, endPoint y: 378, distance: 120.3
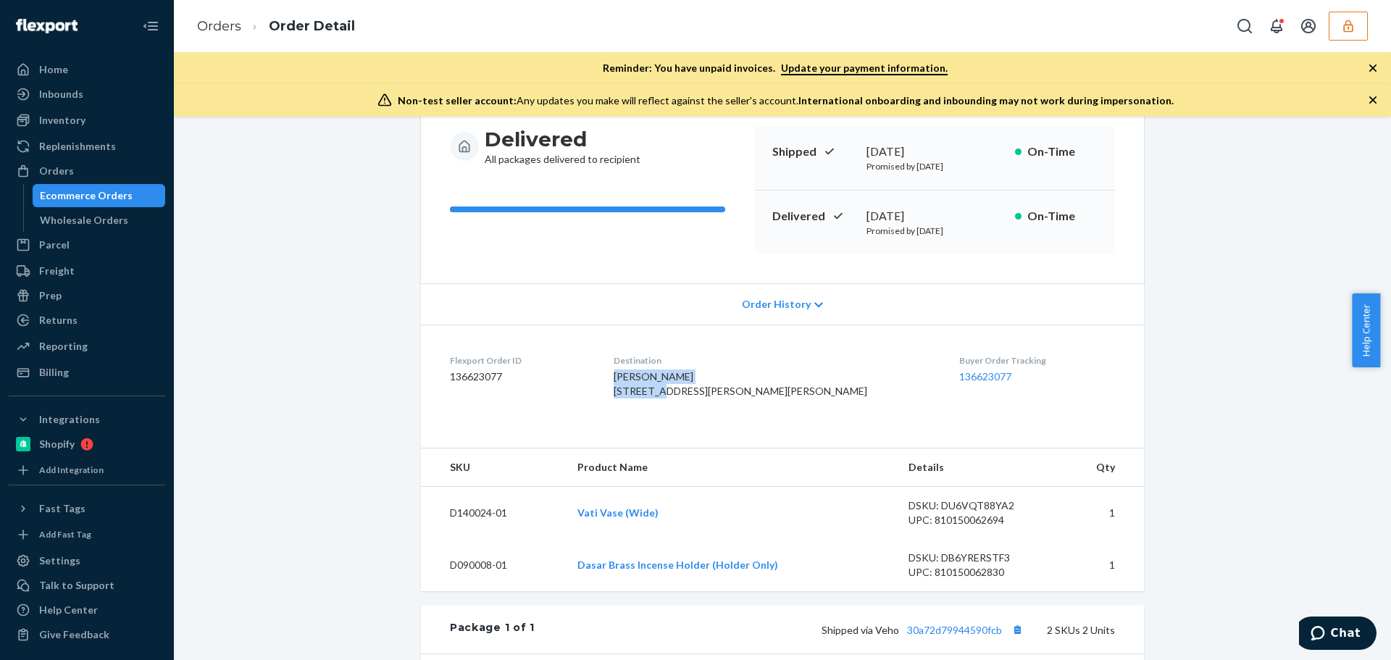
click at [648, 378] on dl "Flexport Order ID 136623077 Destination Lance Willoughby-Hudson 4930 S Martin L…" at bounding box center [782, 378] width 723 height 109
copy span "Lance Willoughby-Hudson"
drag, startPoint x: 637, startPoint y: 393, endPoint x: 778, endPoint y: 392, distance: 141.2
click at [778, 392] on dl "Flexport Order ID 136623077 Destination Lance Willoughby-Hudson 4930 S Martin L…" at bounding box center [782, 378] width 723 height 109
copy span "4930 S Martin Luther King Dr"
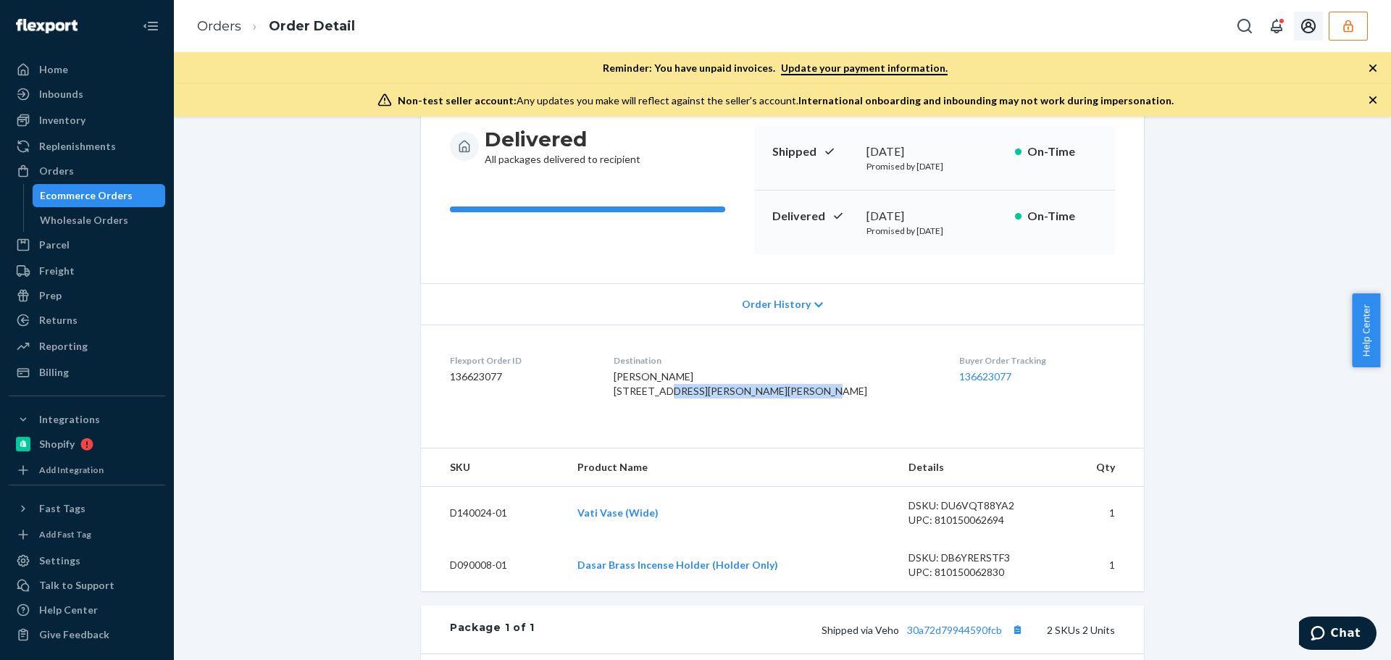
click at [1352, 29] on icon "button" at bounding box center [1348, 26] width 14 height 14
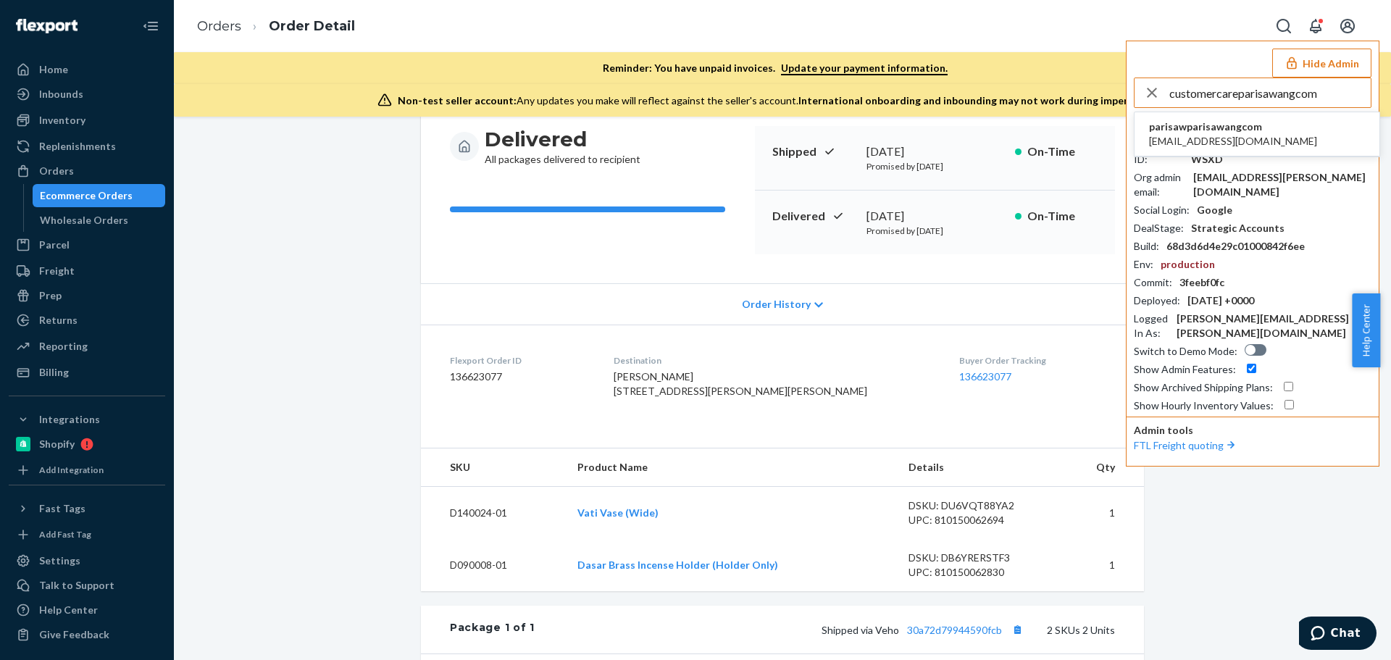
type input "customercareparisawangcom"
click at [1172, 126] on span "parisawparisawangcom" at bounding box center [1233, 127] width 168 height 14
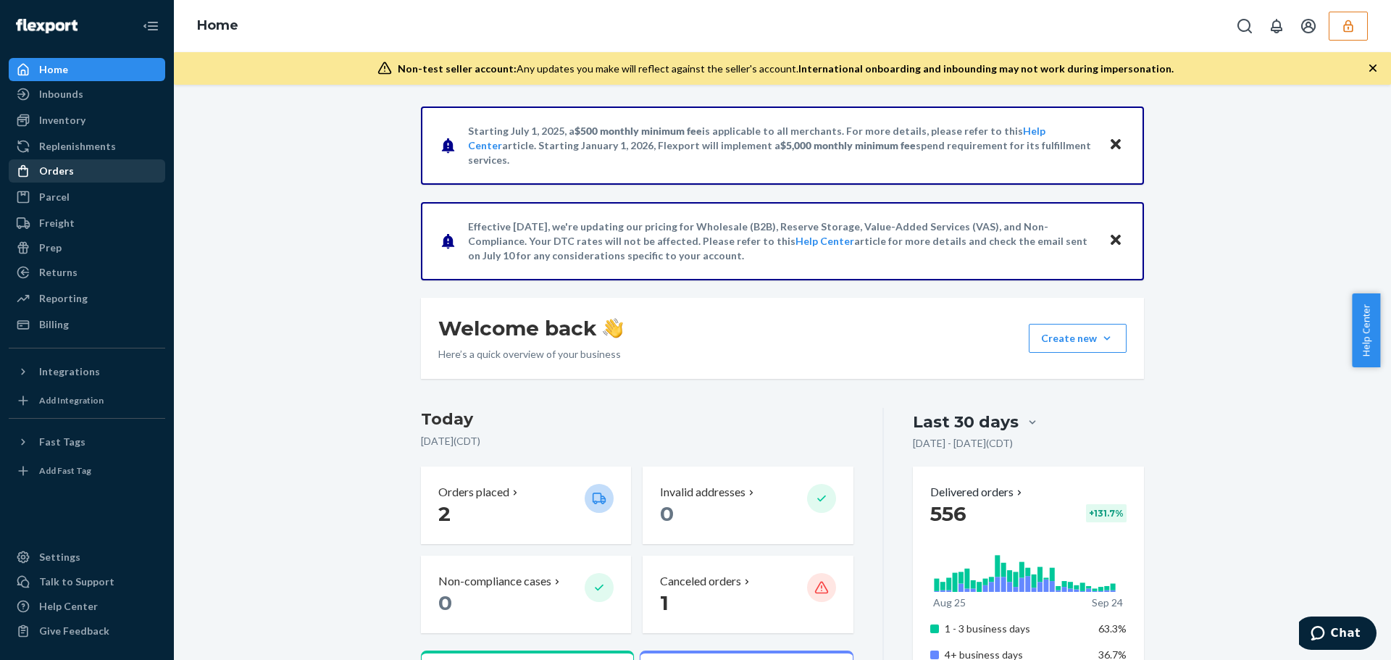
click at [95, 167] on div "Orders" at bounding box center [87, 171] width 154 height 20
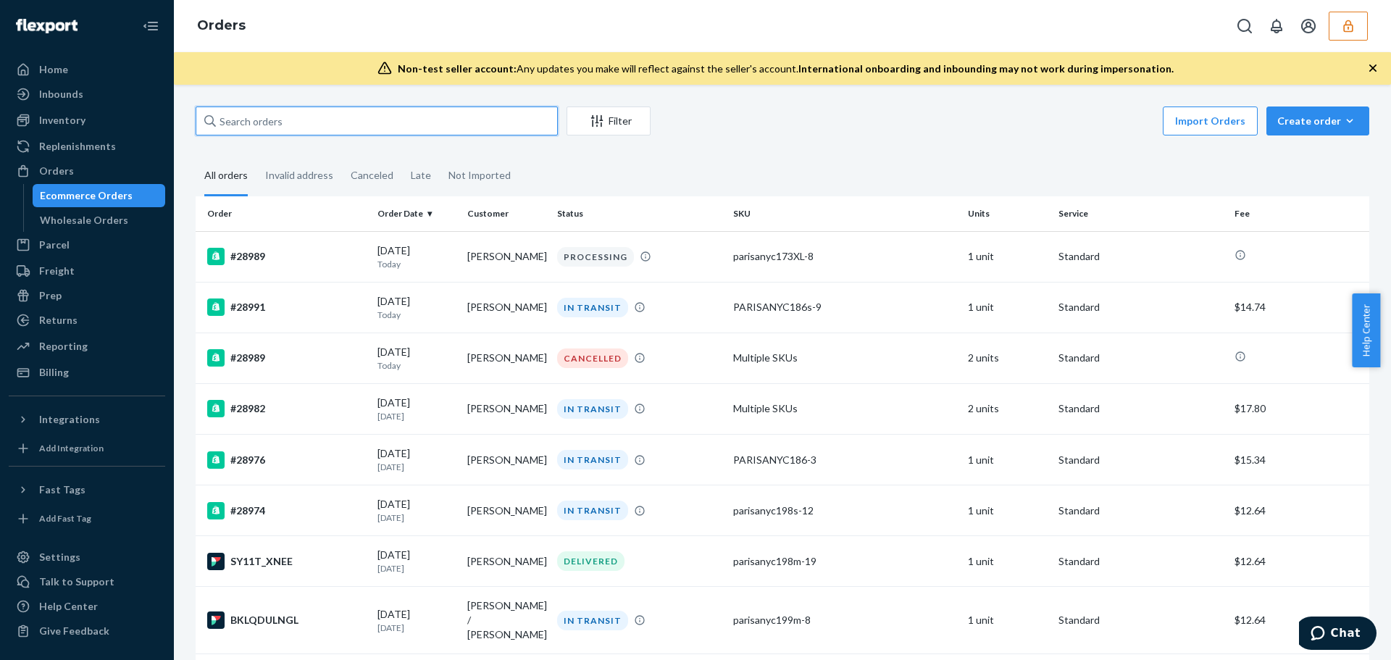
click at [314, 120] on input "text" at bounding box center [377, 120] width 362 height 29
paste input "28667"
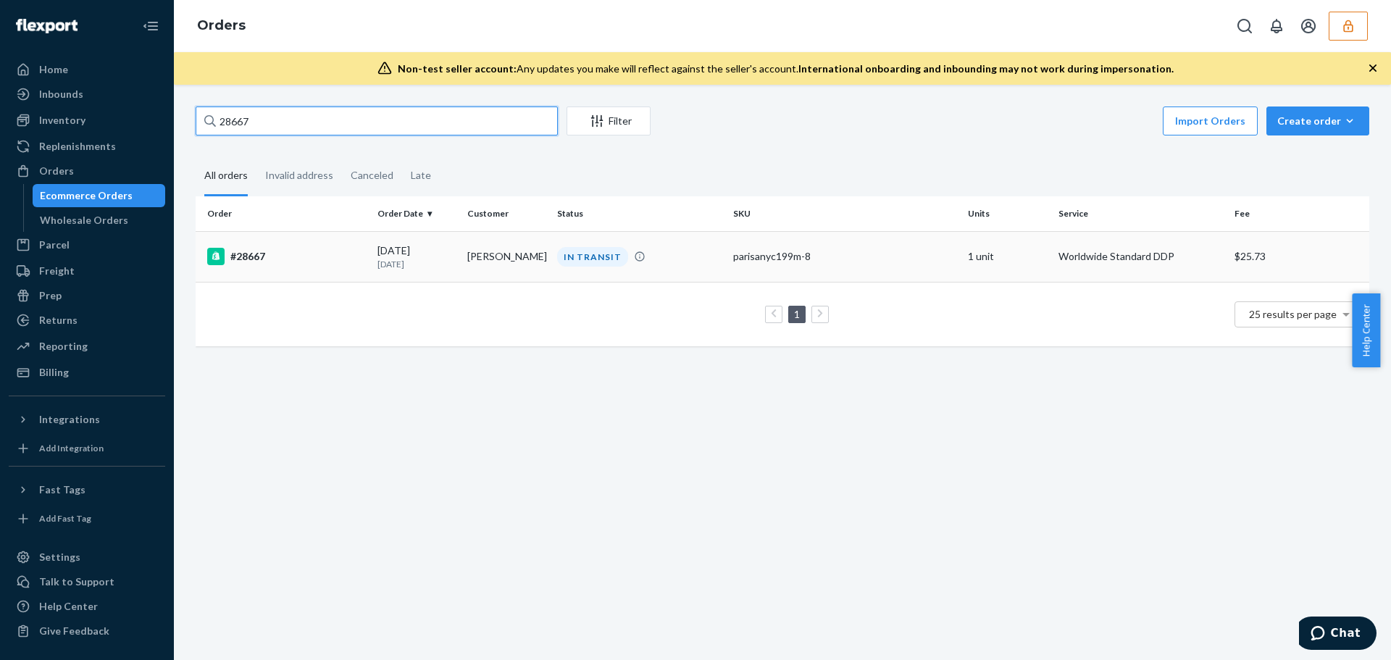
type input "28667"
click at [348, 253] on div "#28667" at bounding box center [286, 256] width 159 height 17
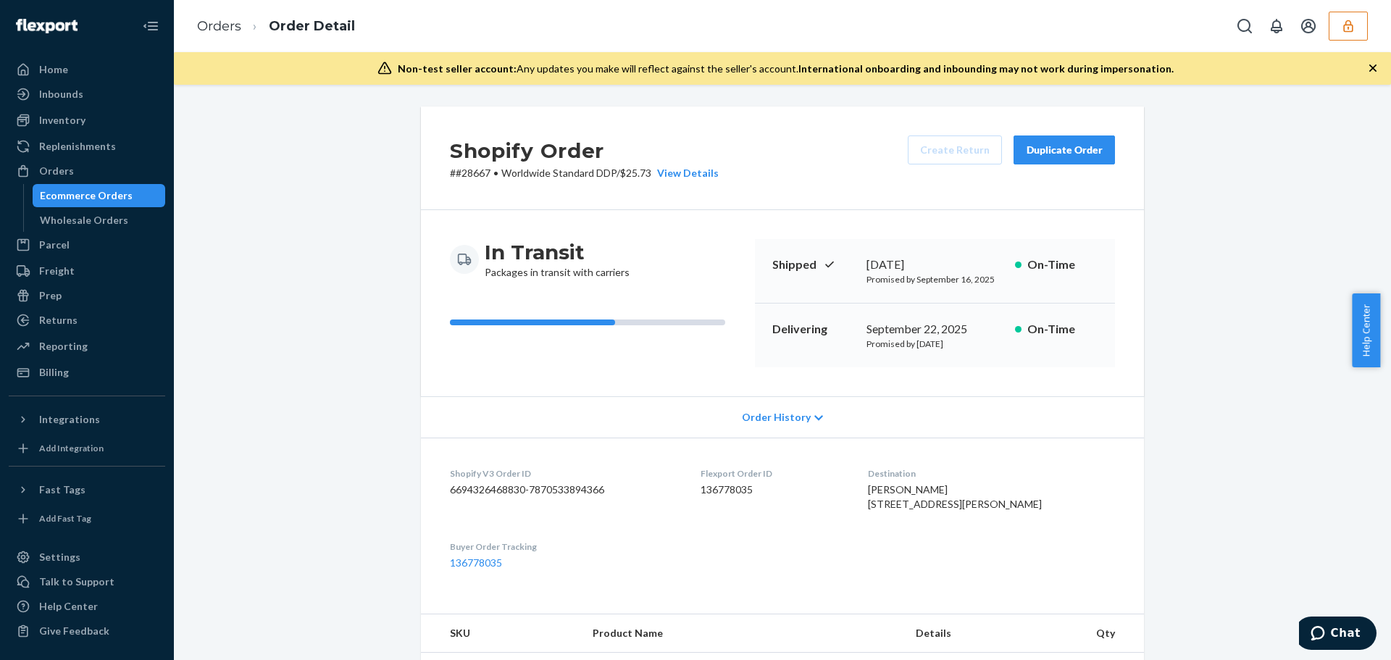
click at [787, 421] on span "Order History" at bounding box center [776, 417] width 69 height 14
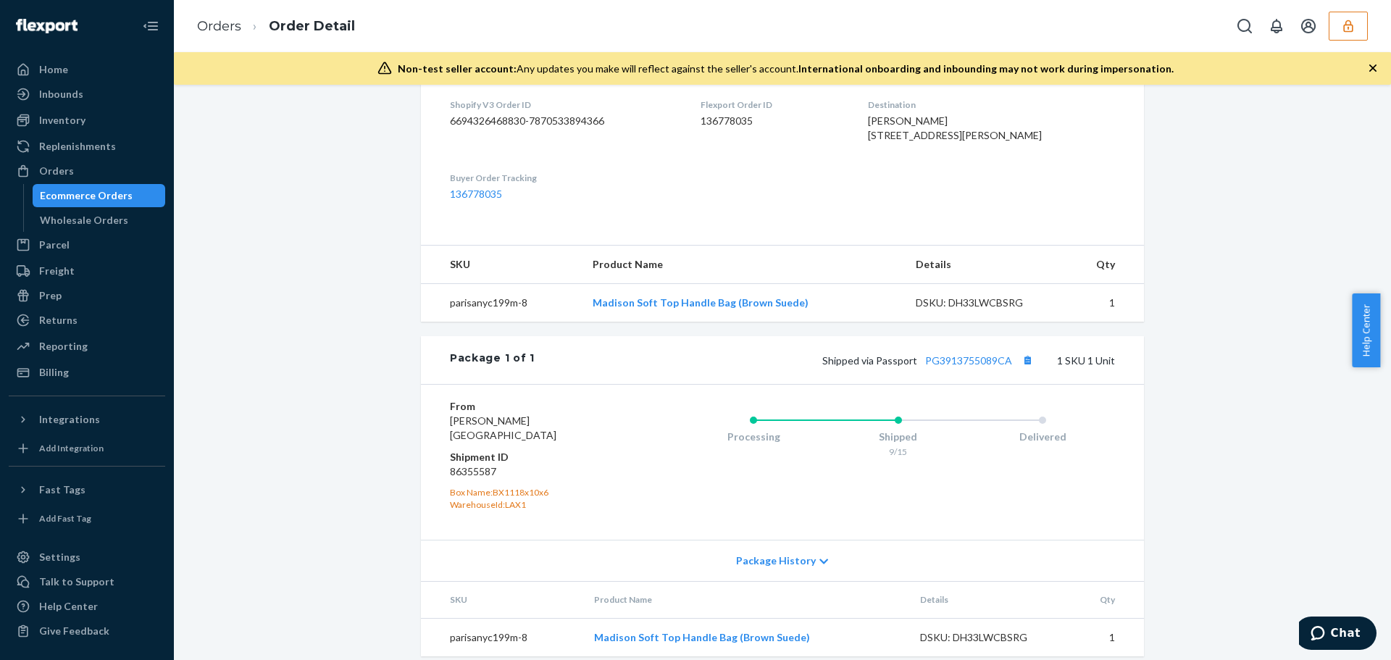
scroll to position [912, 0]
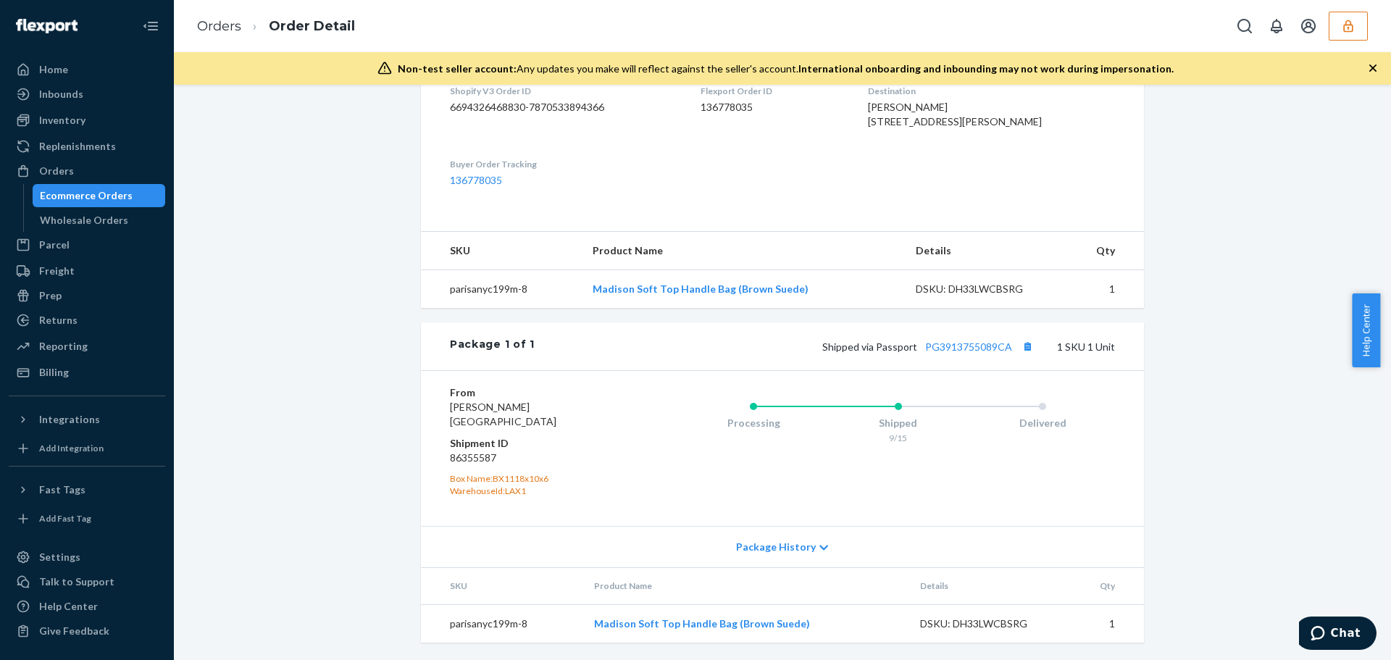
click at [461, 456] on dd "86355587" at bounding box center [536, 458] width 173 height 14
copy dd "86355587"
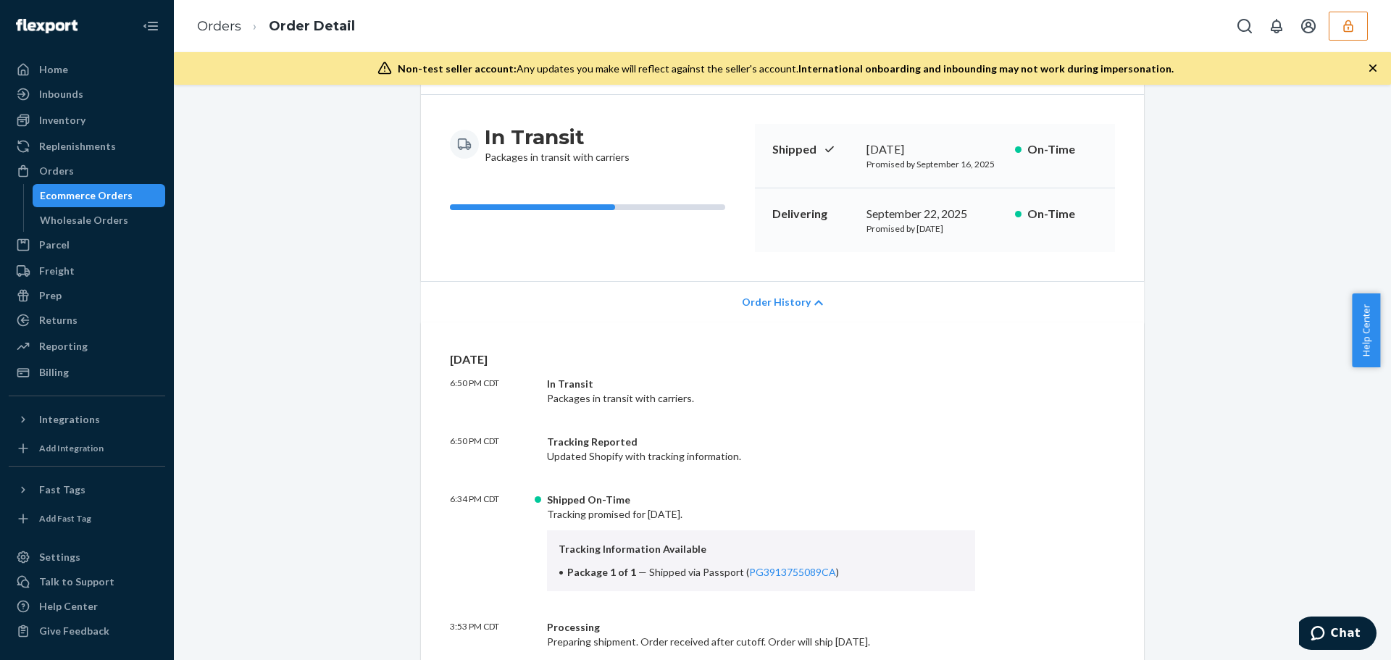
scroll to position [0, 0]
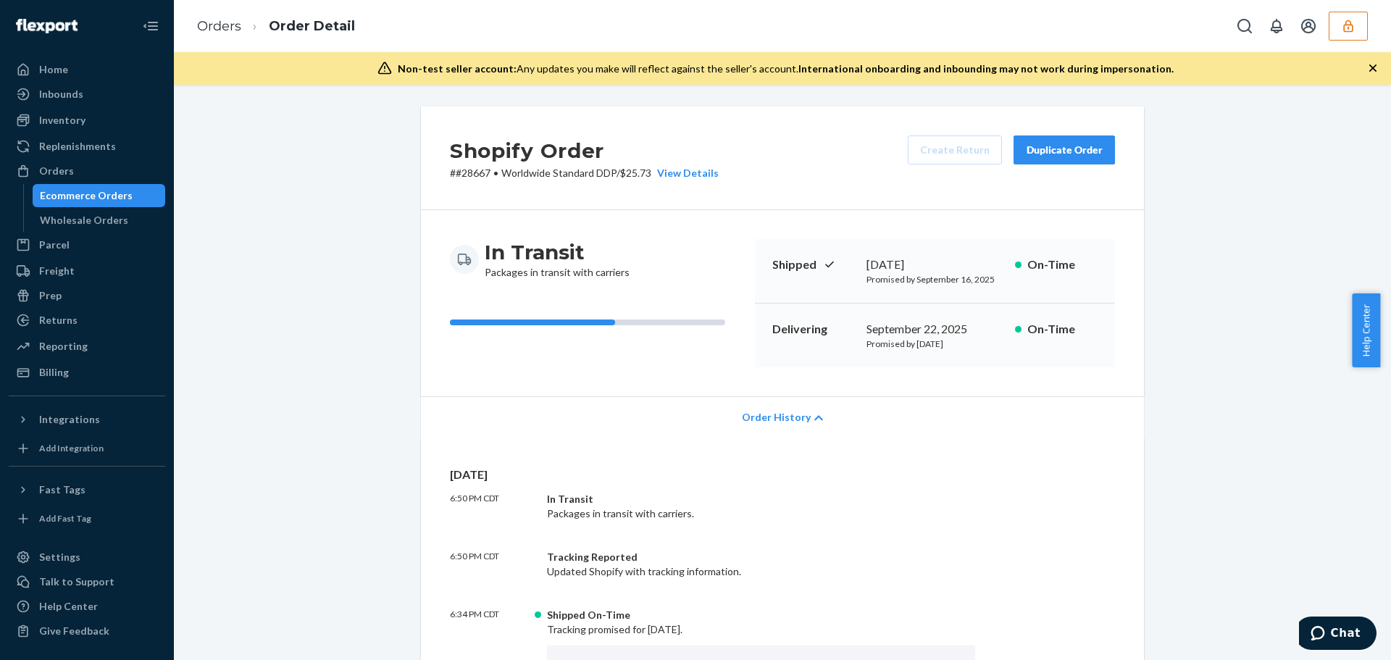
click at [1344, 28] on icon "button" at bounding box center [1347, 26] width 9 height 12
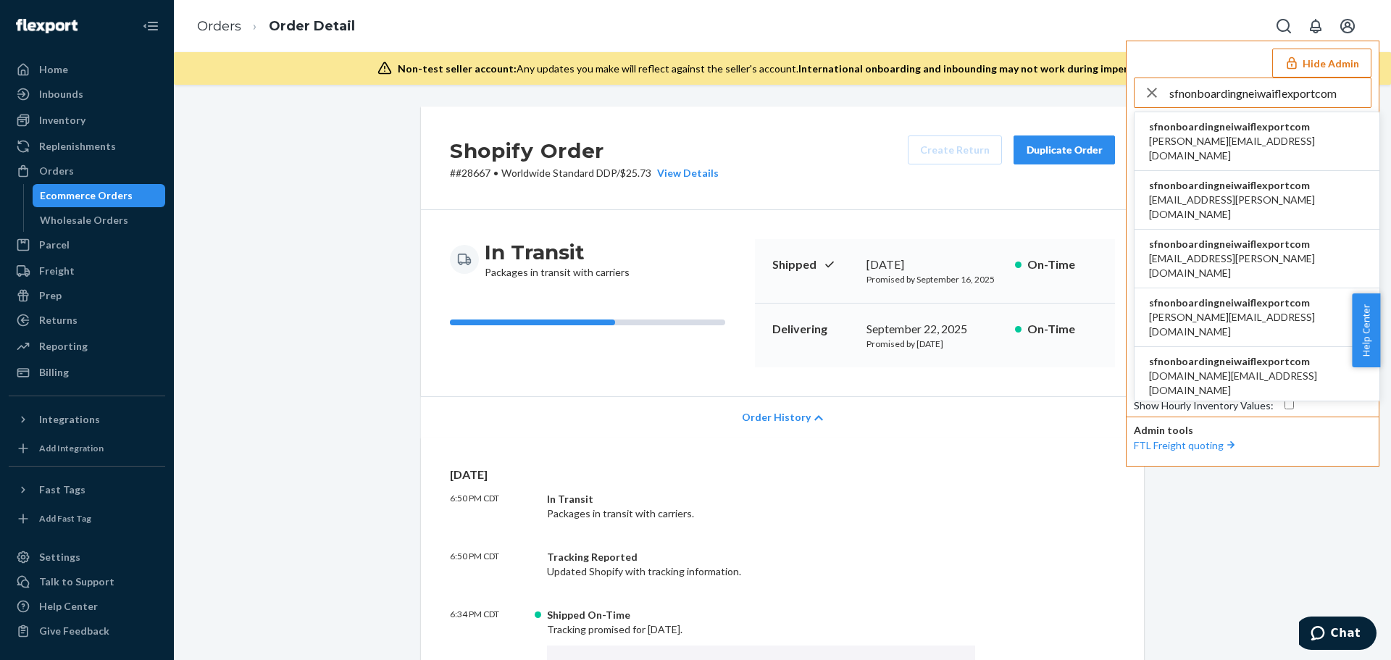
type input "sfnonboardingneiwaiflexportcom"
drag, startPoint x: 1262, startPoint y: 128, endPoint x: 747, endPoint y: 244, distance: 527.9
click at [1262, 128] on span "sfnonboardingneiwaiflexportcom" at bounding box center [1257, 127] width 216 height 14
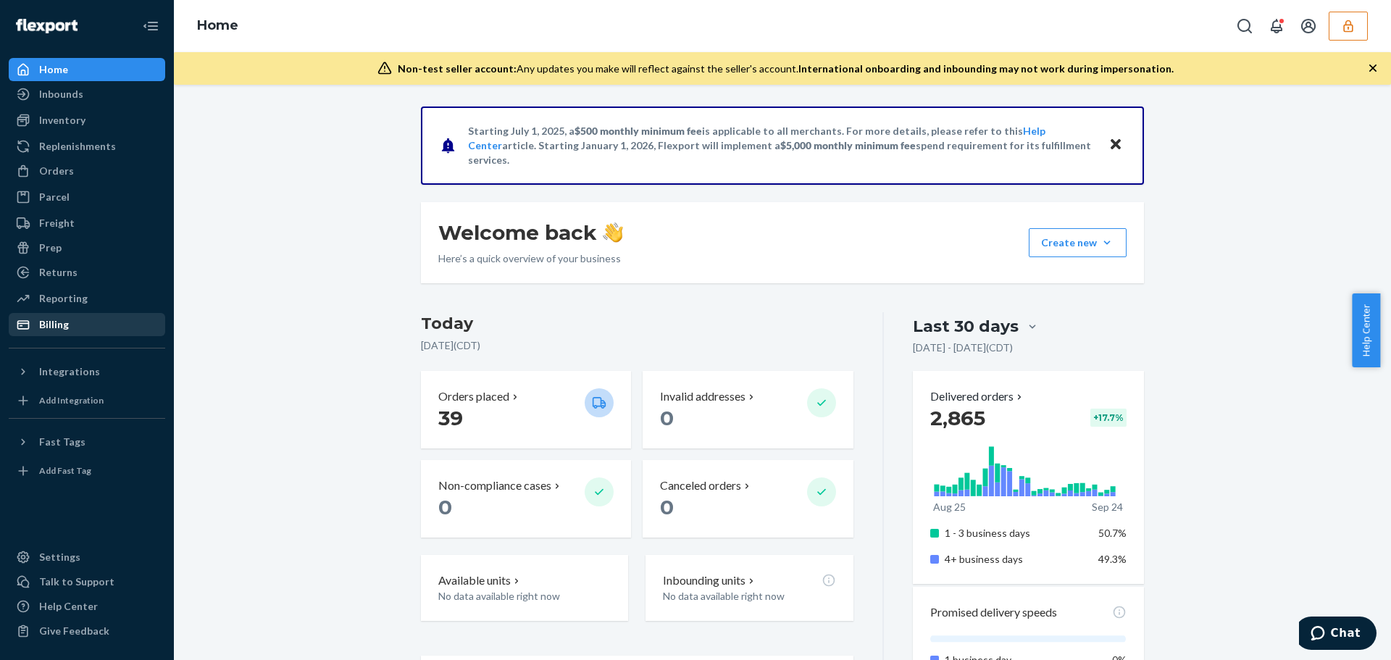
click at [55, 327] on div "Billing" at bounding box center [54, 324] width 30 height 14
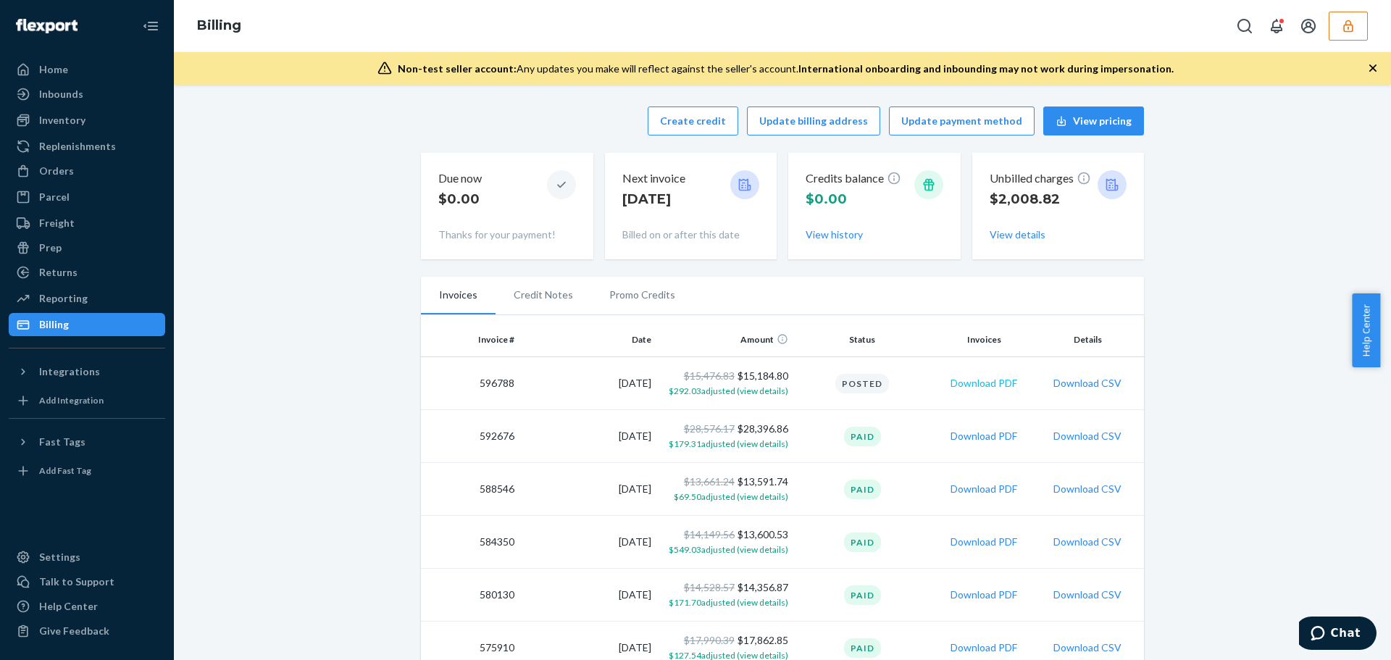
click at [981, 383] on button "Download PDF" at bounding box center [983, 383] width 67 height 14
click at [1076, 385] on button "Download CSV" at bounding box center [1087, 383] width 68 height 14
click at [61, 175] on div "Orders" at bounding box center [56, 171] width 35 height 14
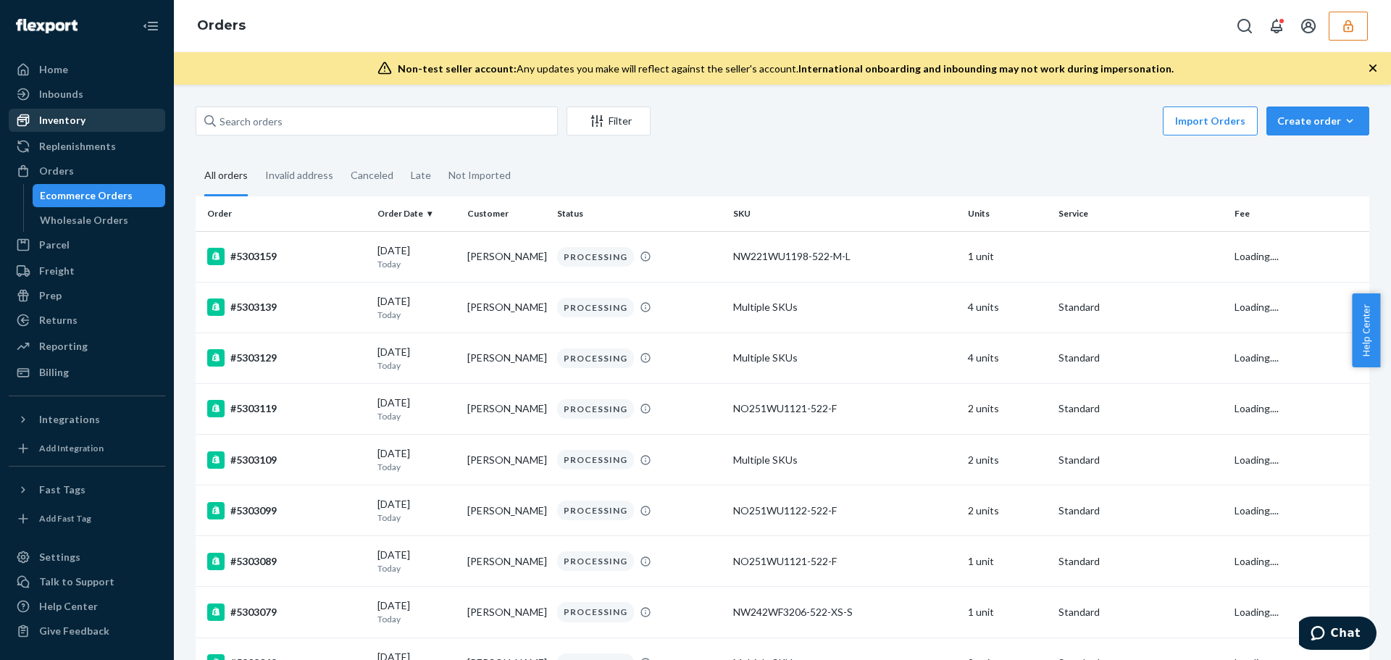
click at [87, 122] on div "Inventory" at bounding box center [87, 120] width 154 height 20
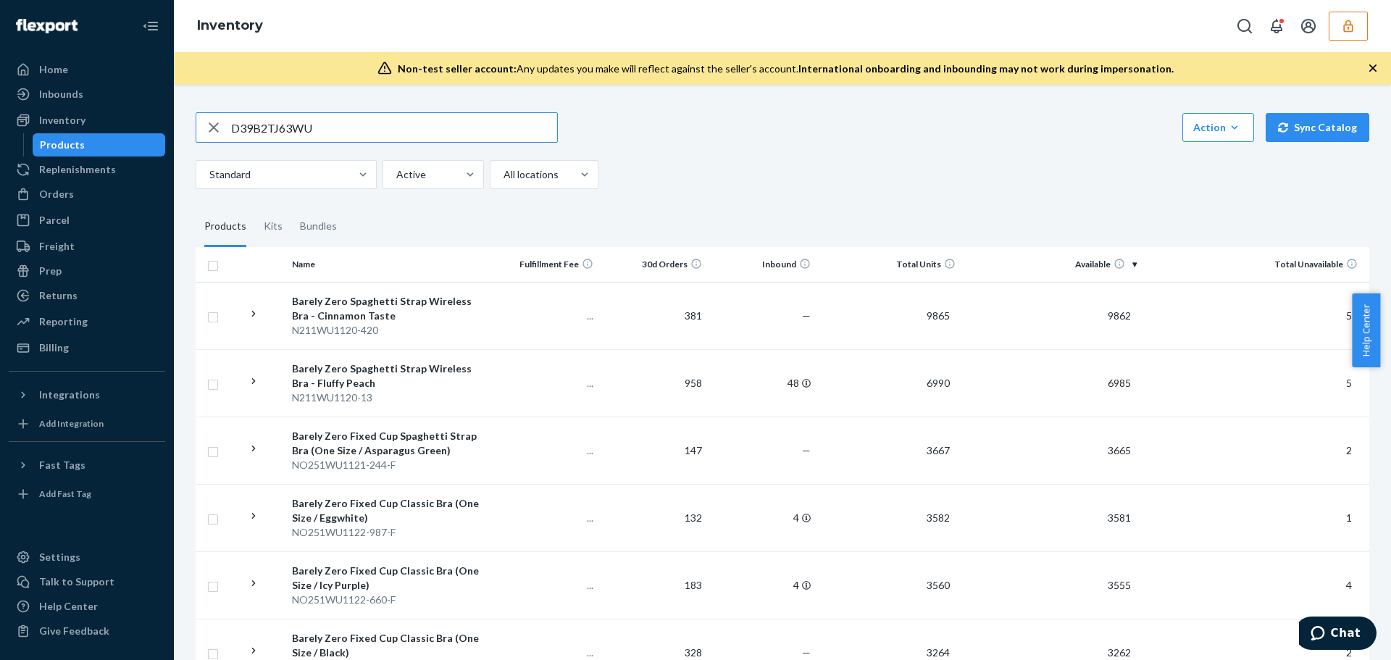
type input "D39B2TJ63WU"
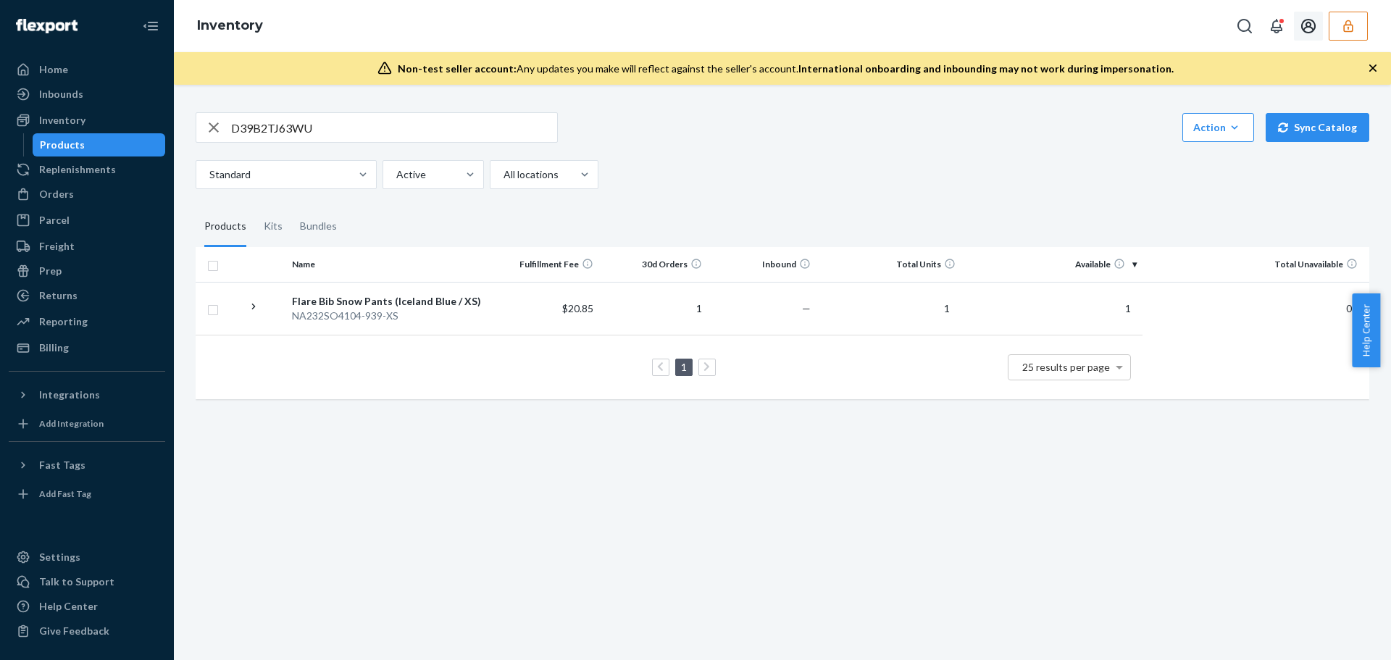
click at [1342, 19] on icon "button" at bounding box center [1348, 26] width 14 height 14
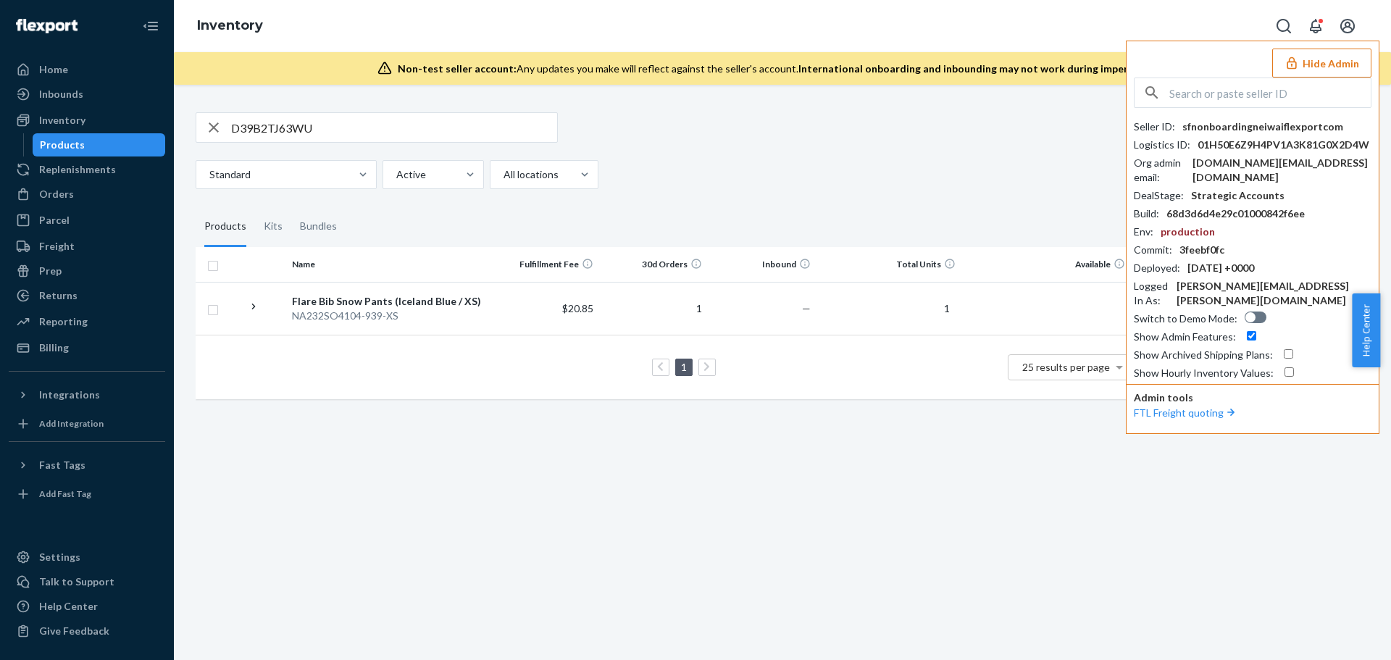
click at [1256, 126] on div "sfnonboardingneiwaiflexportcom" at bounding box center [1262, 127] width 161 height 14
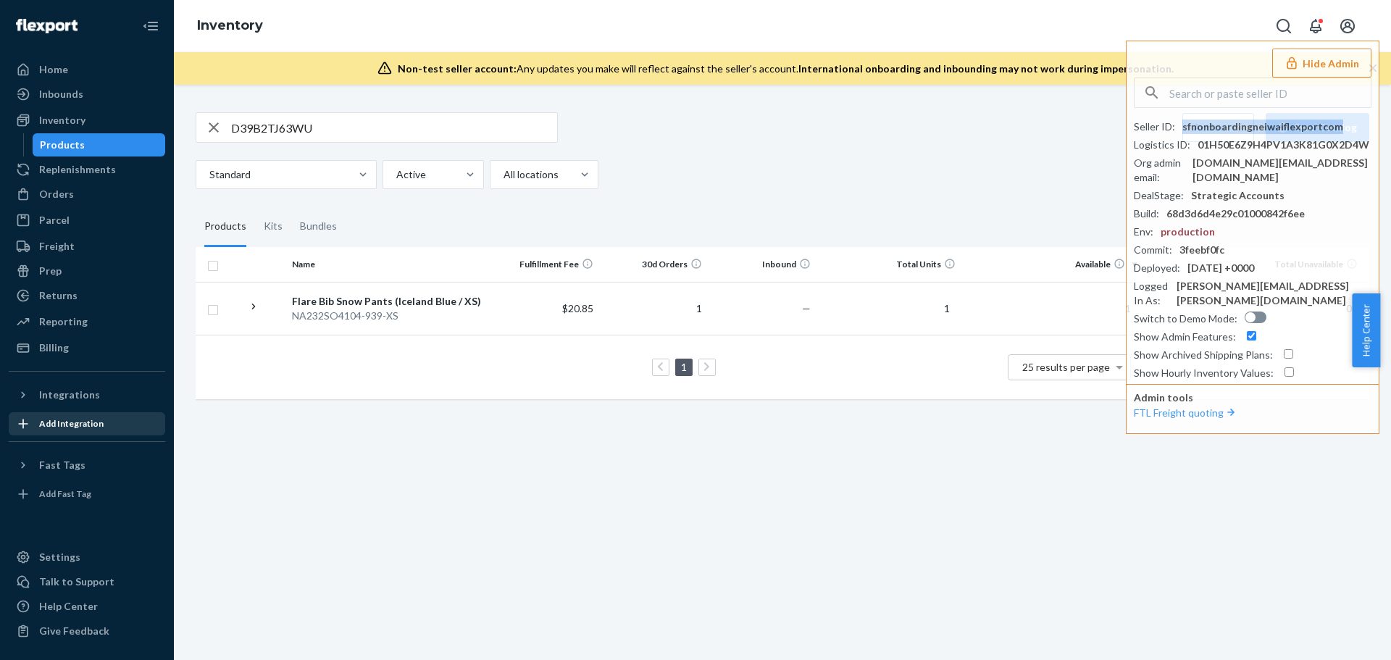
copy div "sfnonboardingneiwaiflexportcom"
drag, startPoint x: 91, startPoint y: 354, endPoint x: 56, endPoint y: 354, distance: 34.8
click at [91, 354] on div "Billing" at bounding box center [87, 348] width 154 height 20
